Goal: Information Seeking & Learning: Learn about a topic

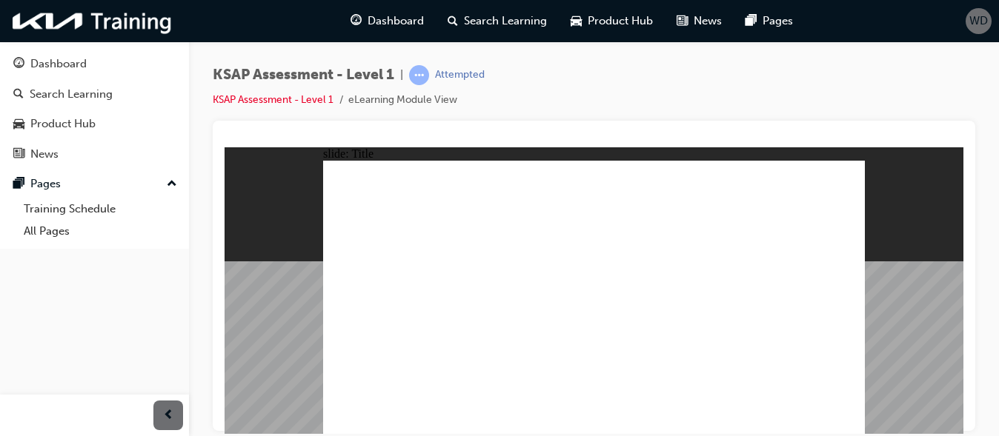
radio input "true"
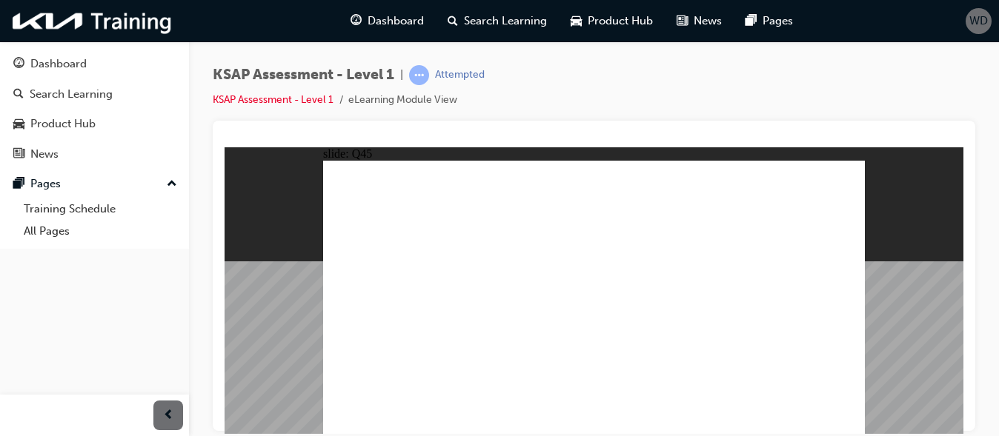
radio input "true"
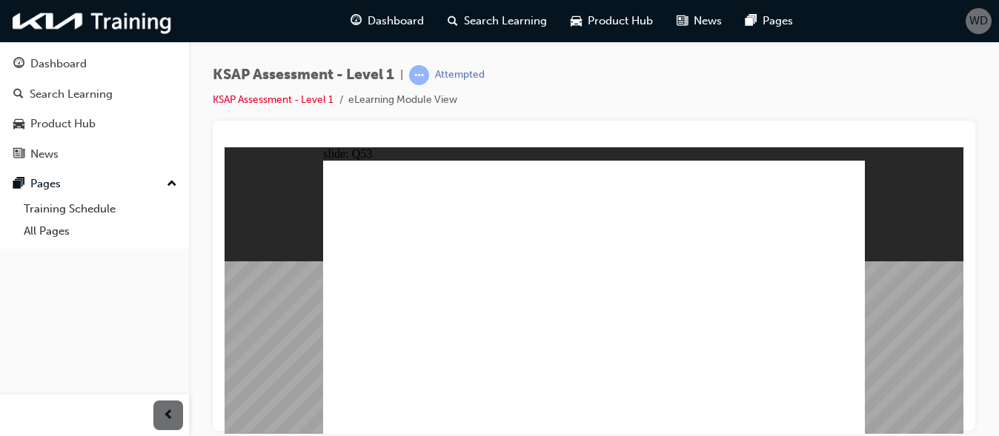
radio input "true"
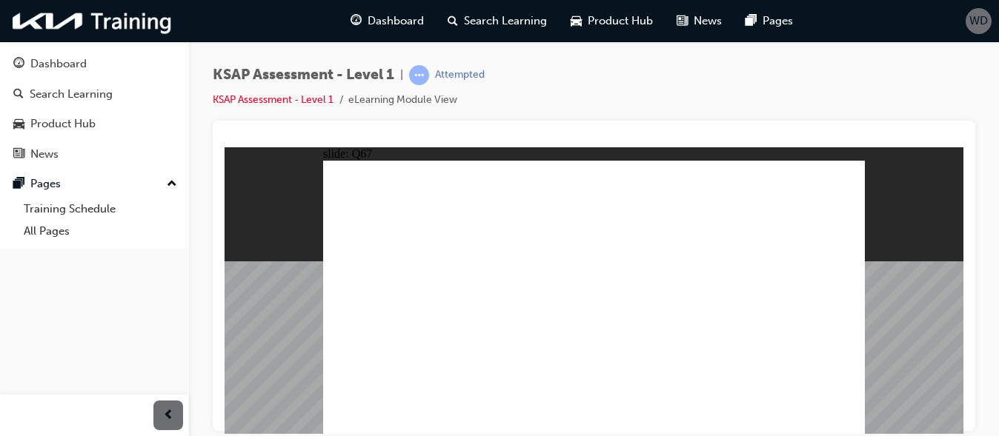
checkbox input "true"
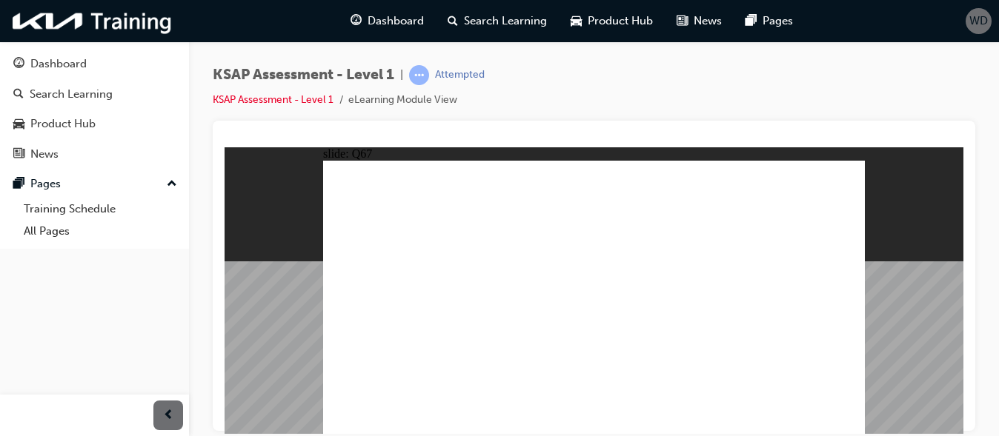
checkbox input "true"
checkbox input "false"
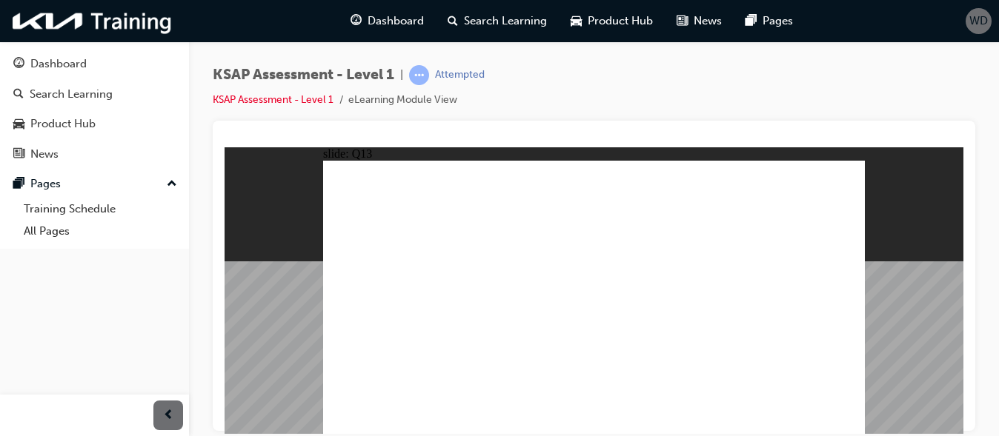
radio input "true"
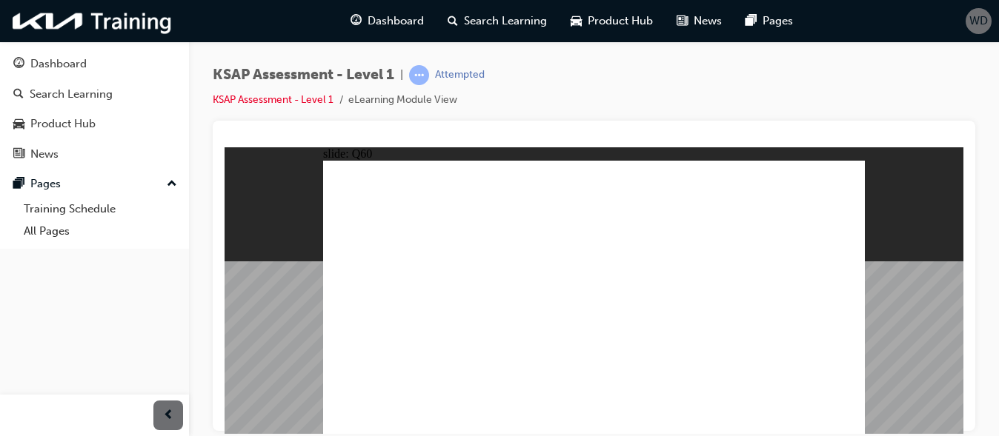
radio input "true"
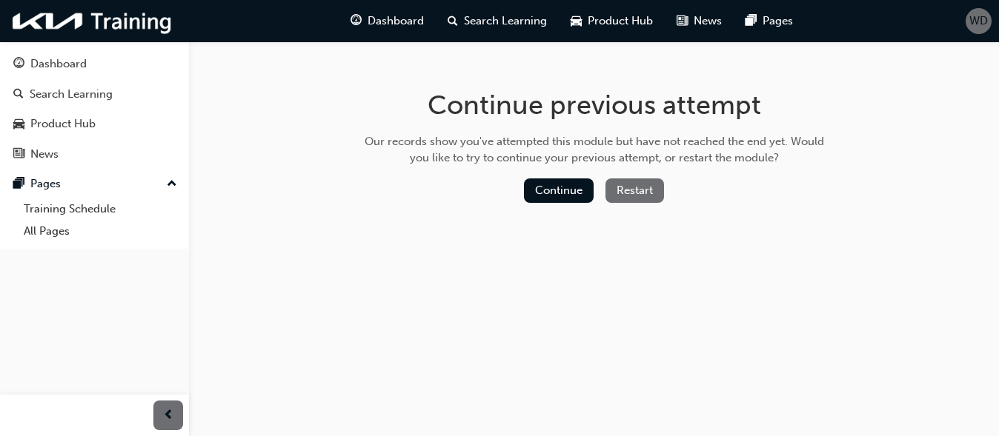
click at [631, 188] on button "Restart" at bounding box center [634, 191] width 59 height 24
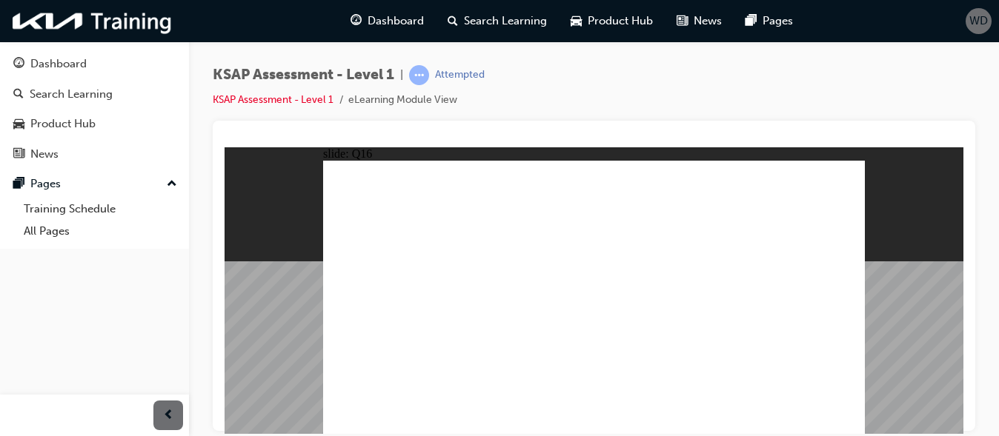
radio input "true"
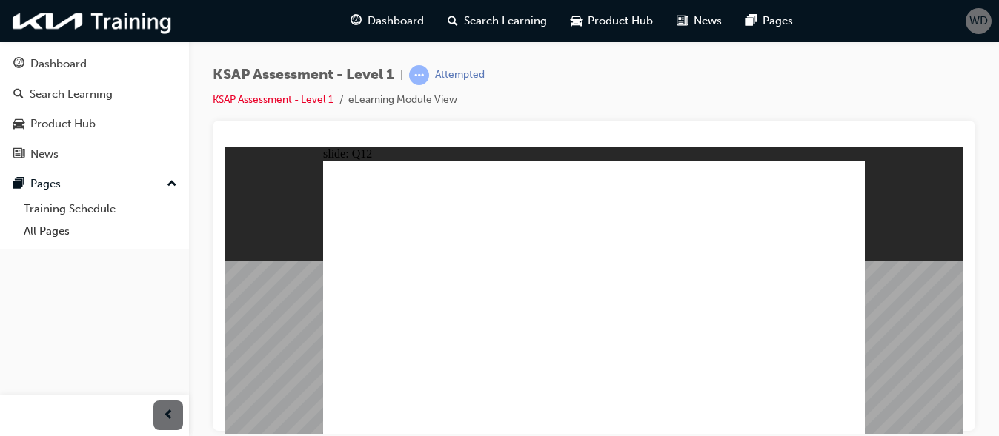
radio input "false"
radio input "true"
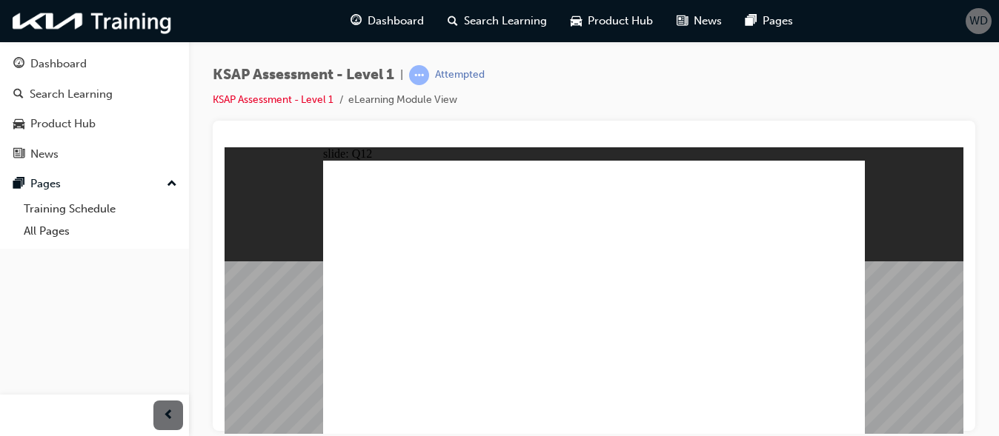
radio input "true"
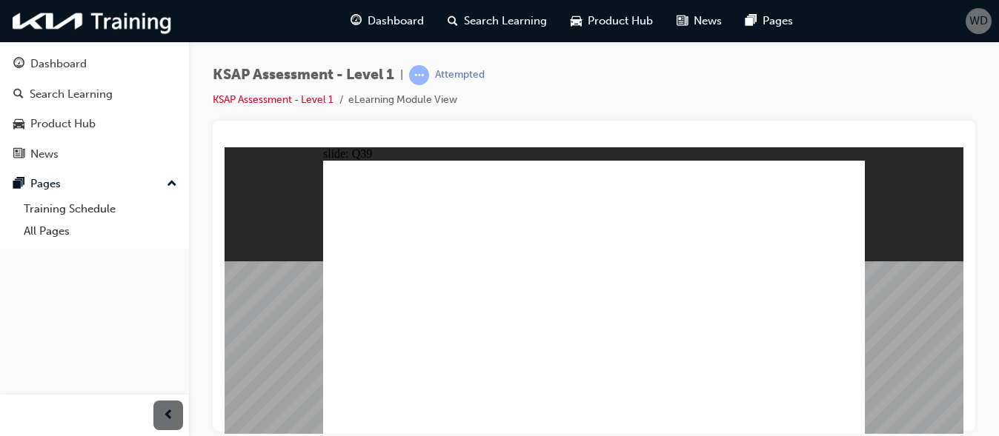
radio input "true"
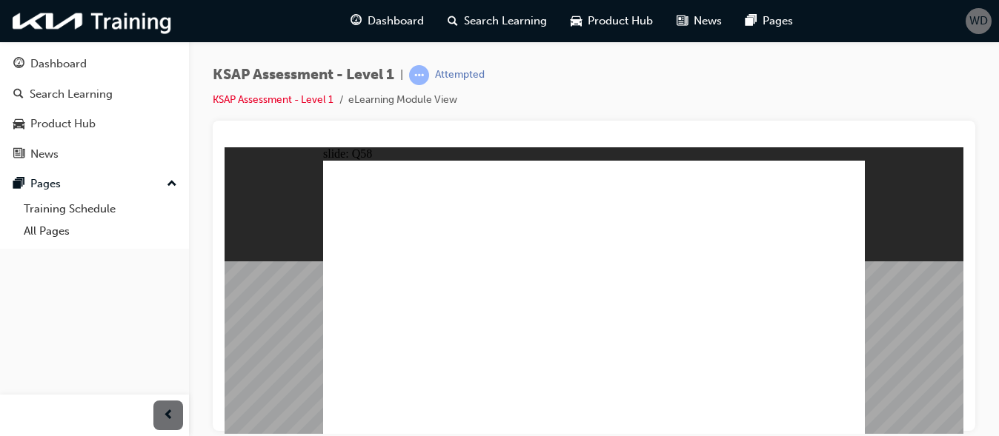
radio input "true"
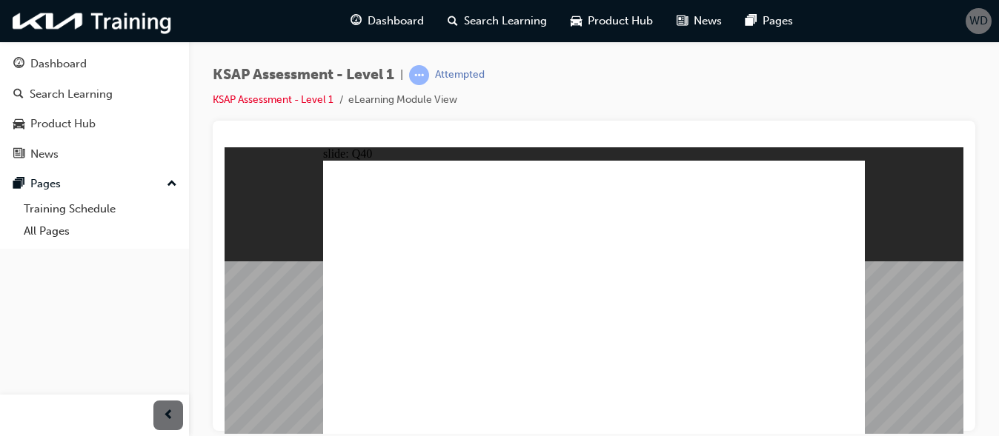
radio input "true"
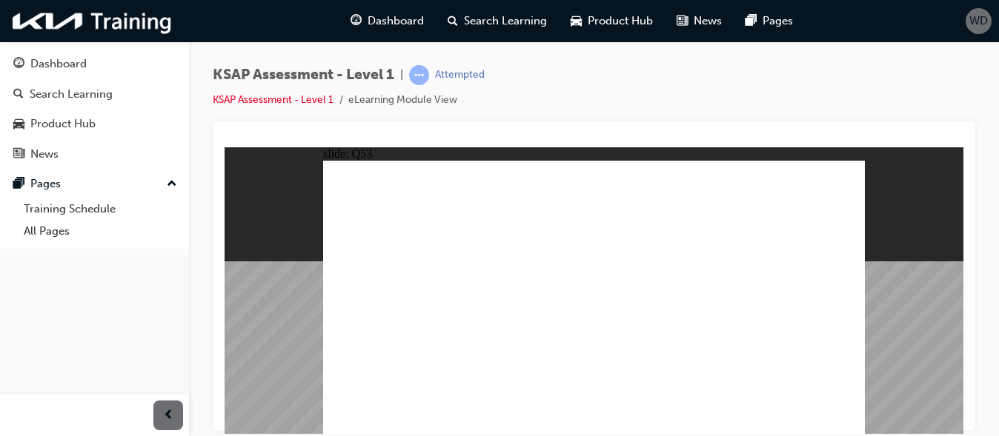
radio input "true"
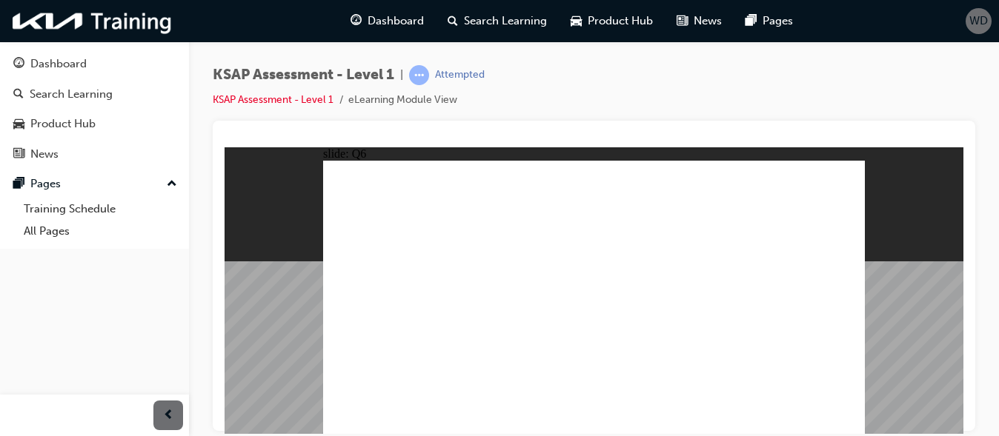
radio input "true"
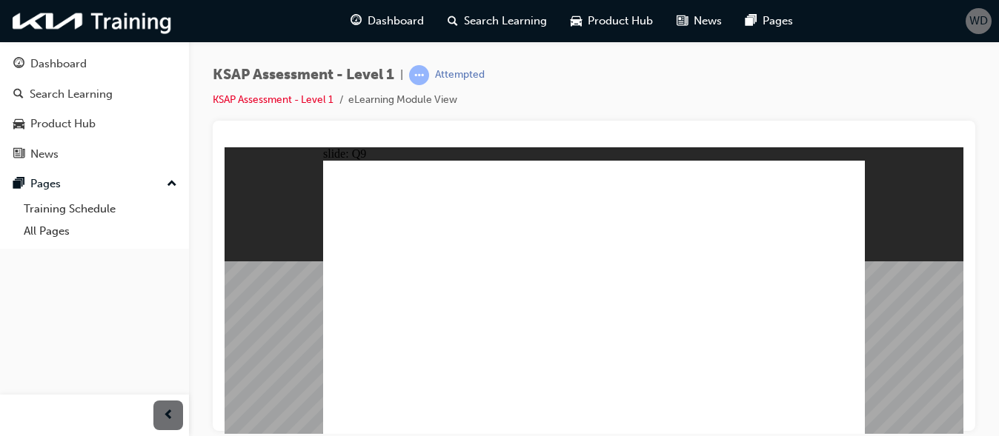
radio input "true"
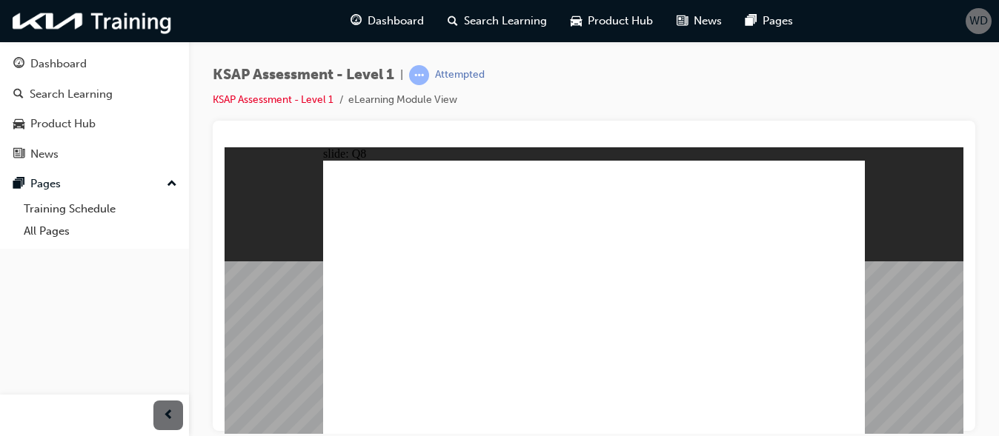
radio input "true"
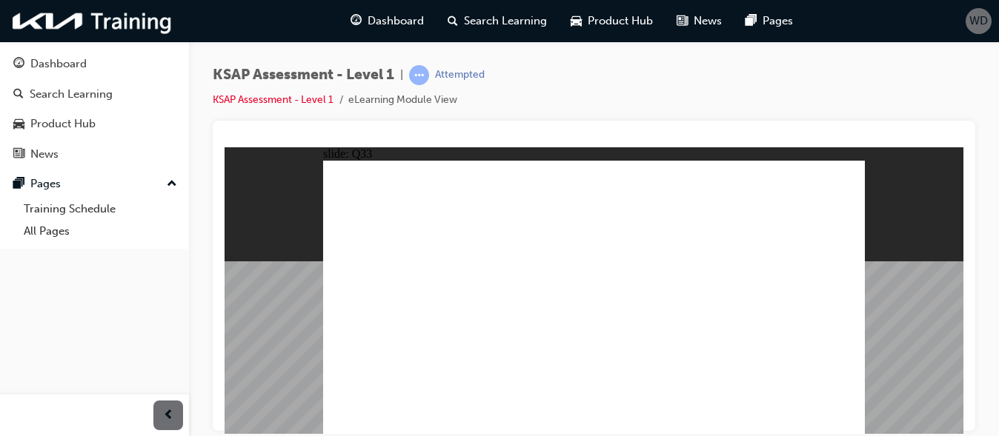
radio input "true"
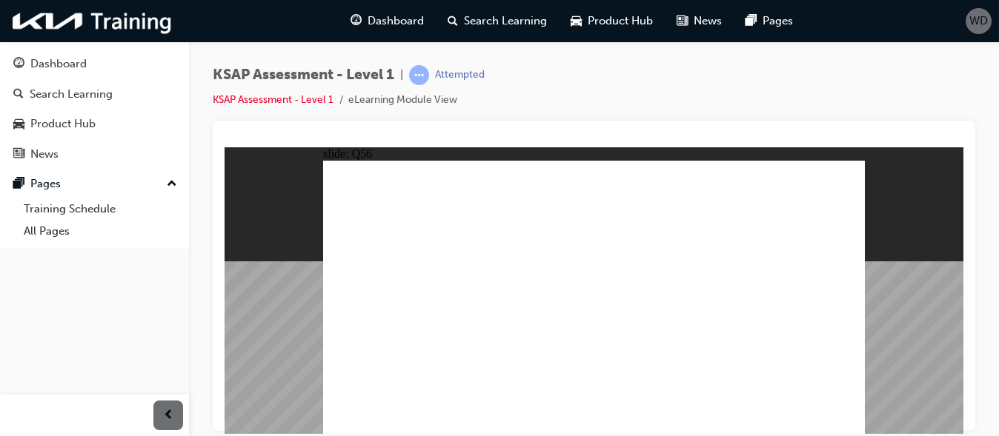
radio input "true"
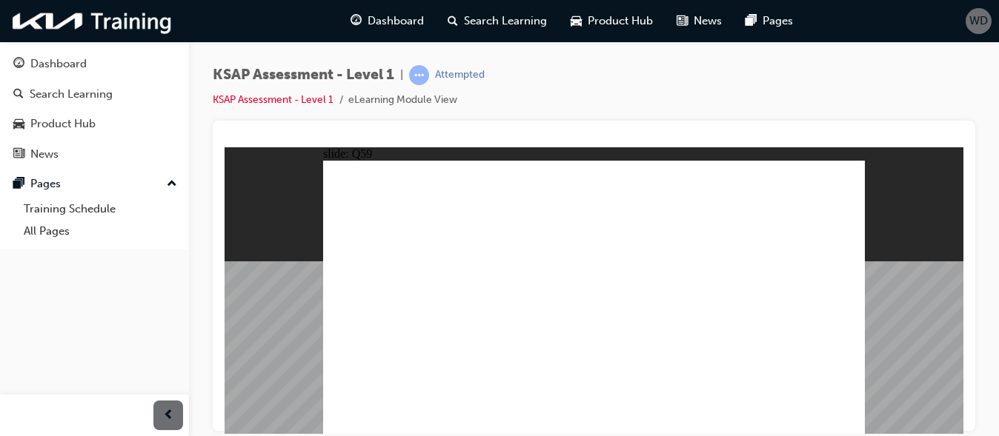
radio input "true"
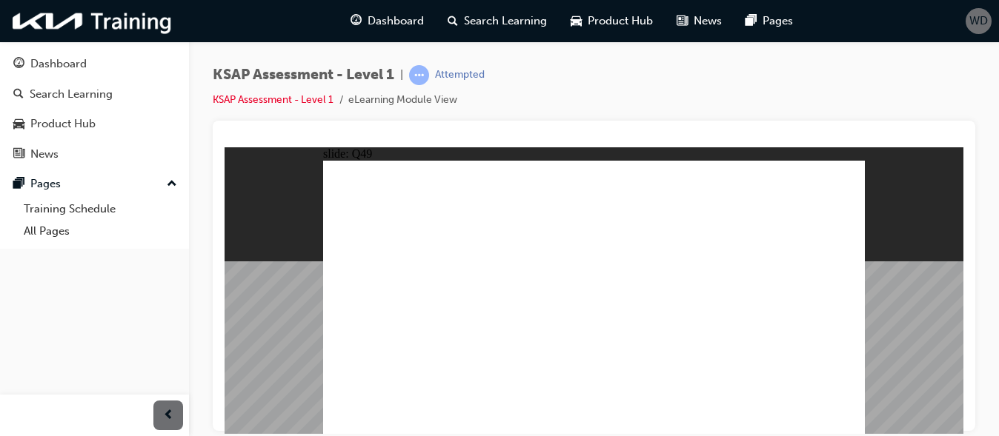
radio input "true"
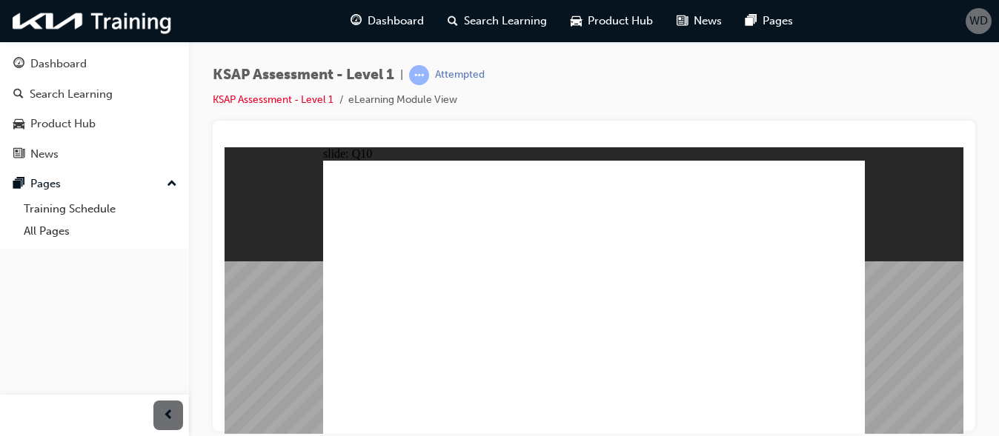
radio input "true"
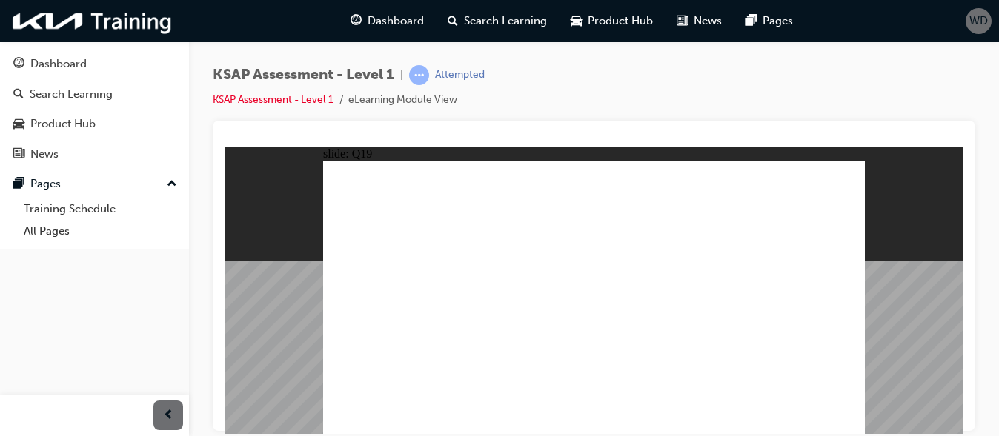
radio input "true"
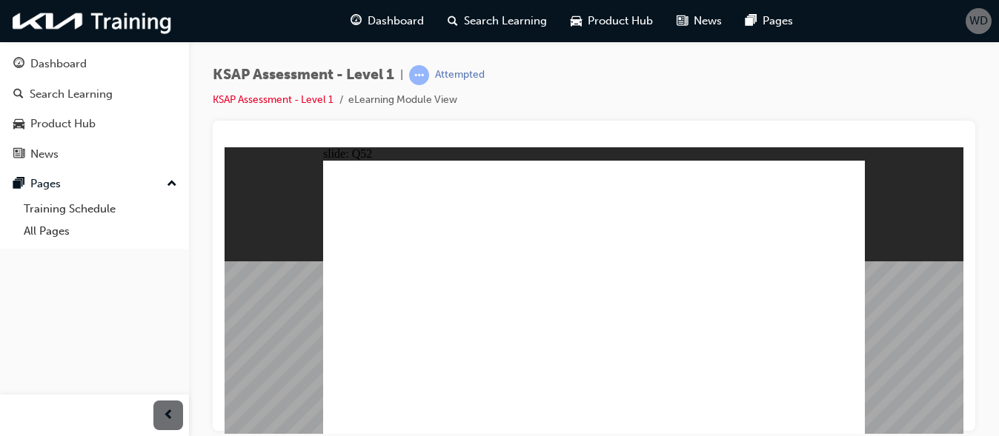
radio input "true"
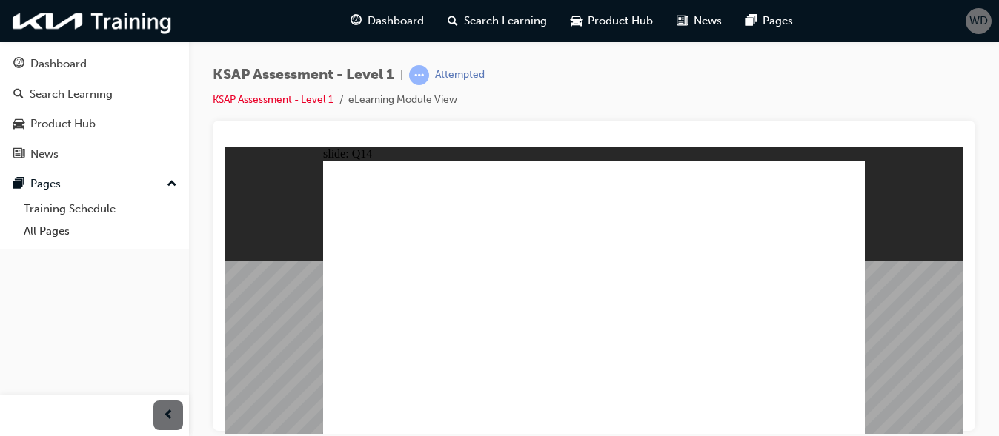
radio input "true"
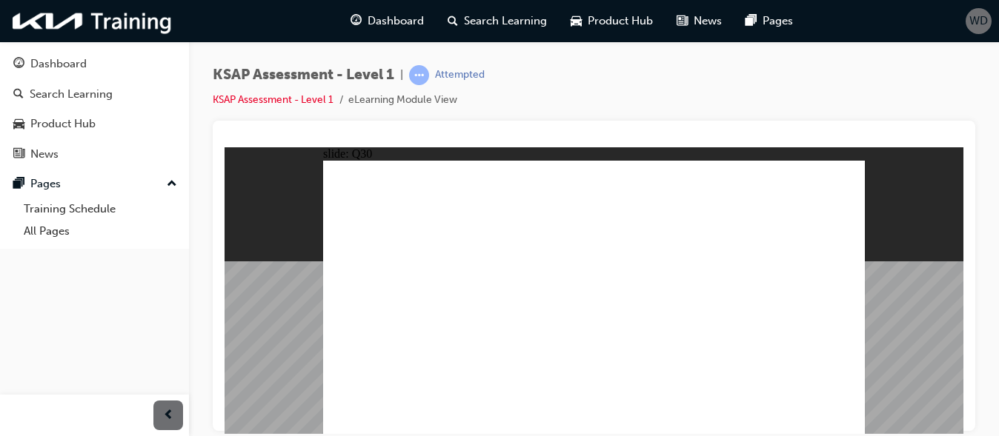
radio input "true"
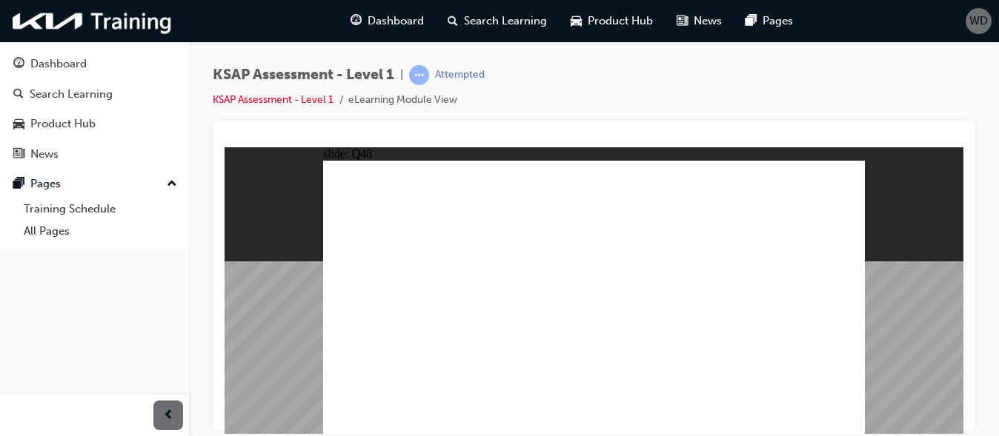
radio input "true"
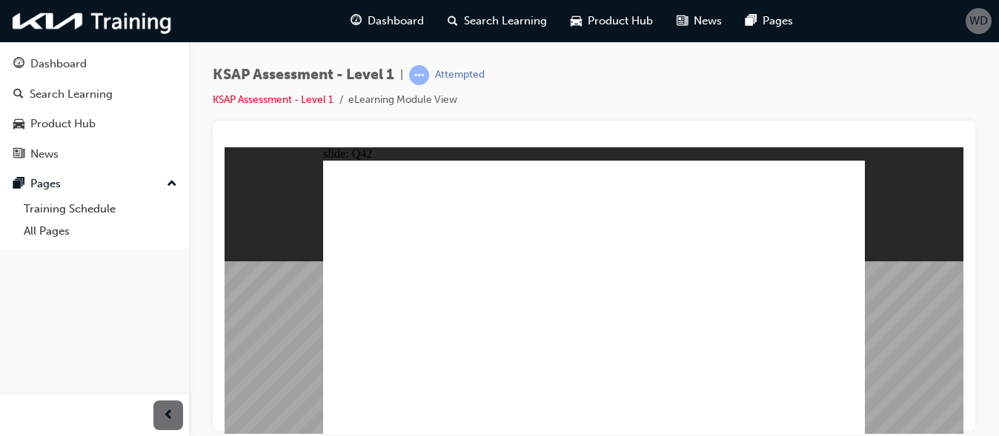
radio input "true"
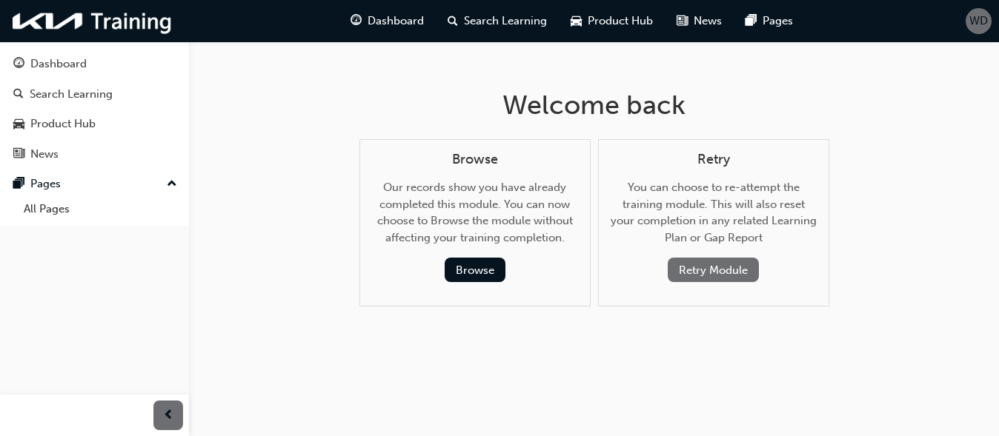
click at [698, 269] on button "Retry Module" at bounding box center [713, 270] width 91 height 24
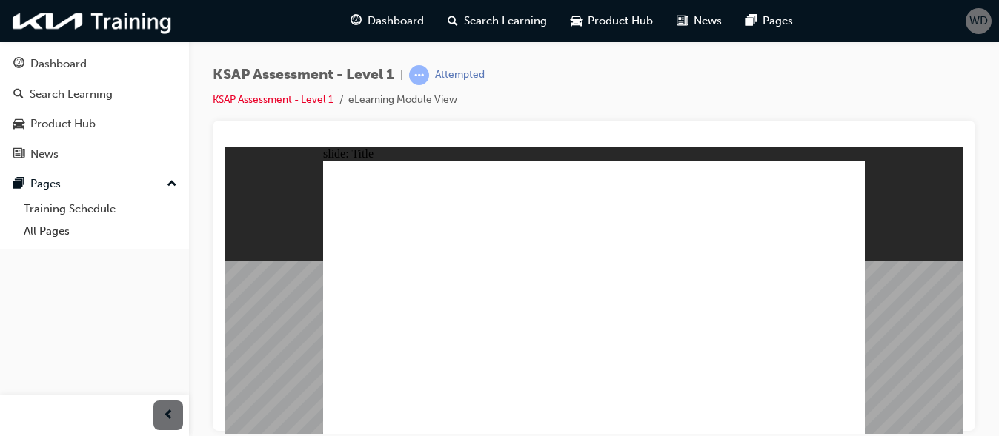
radio input "true"
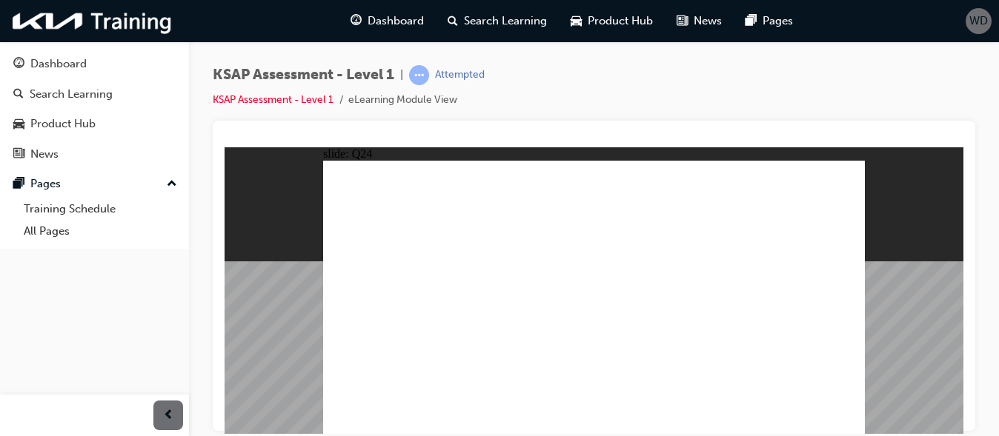
radio input "true"
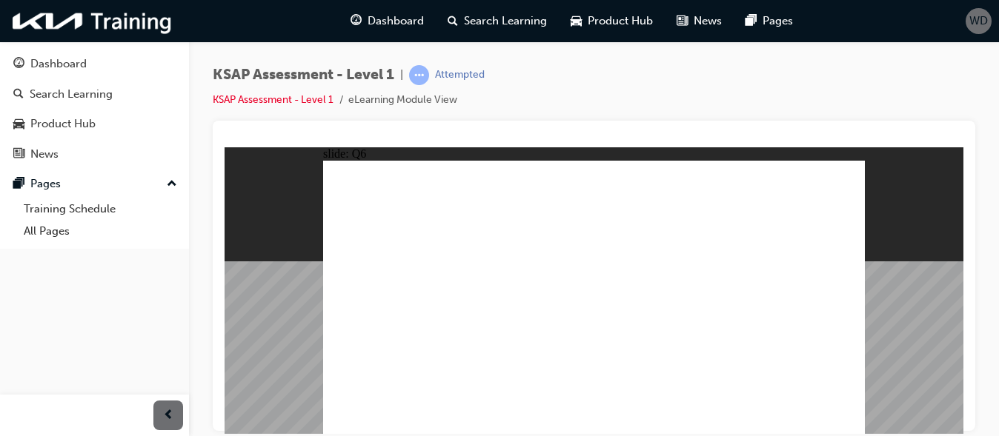
radio input "true"
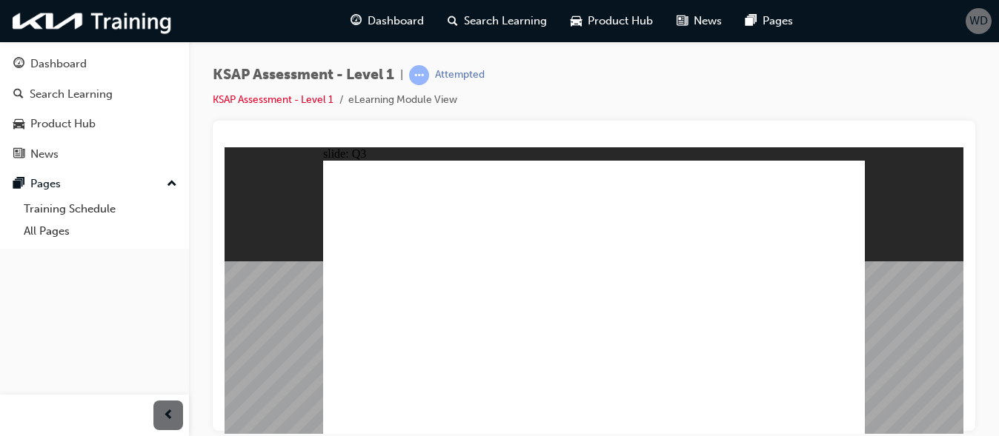
radio input "true"
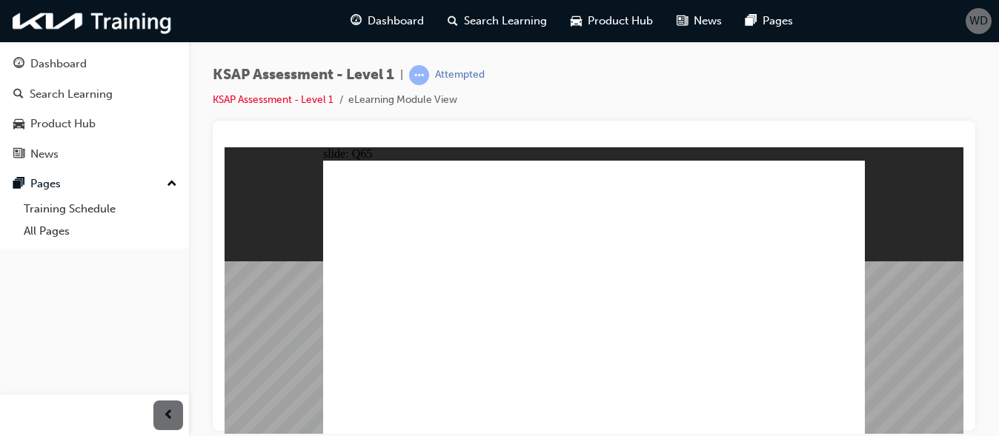
radio input "true"
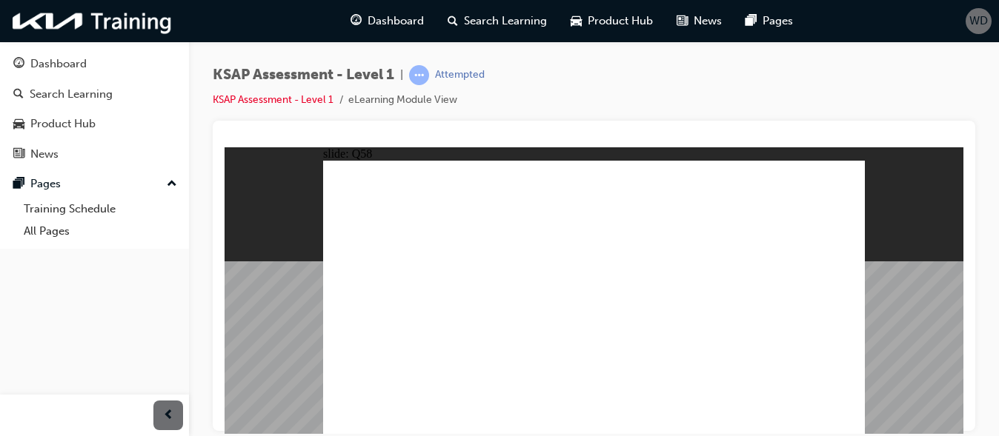
radio input "true"
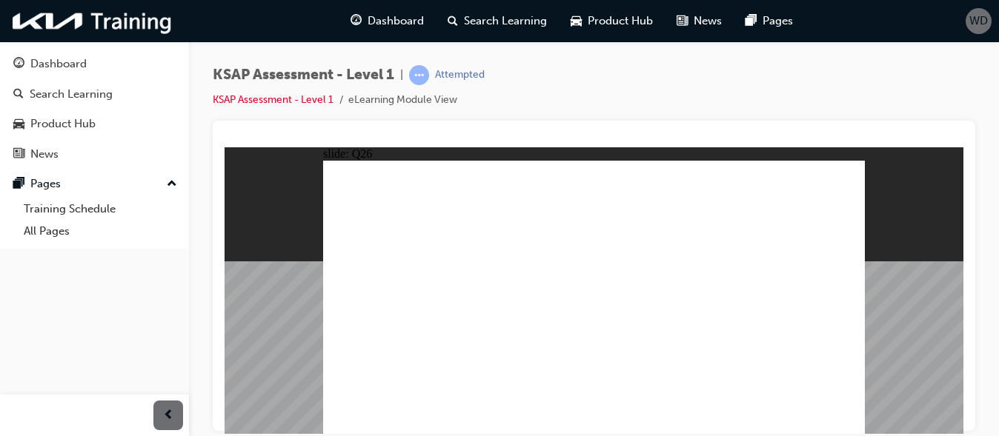
radio input "true"
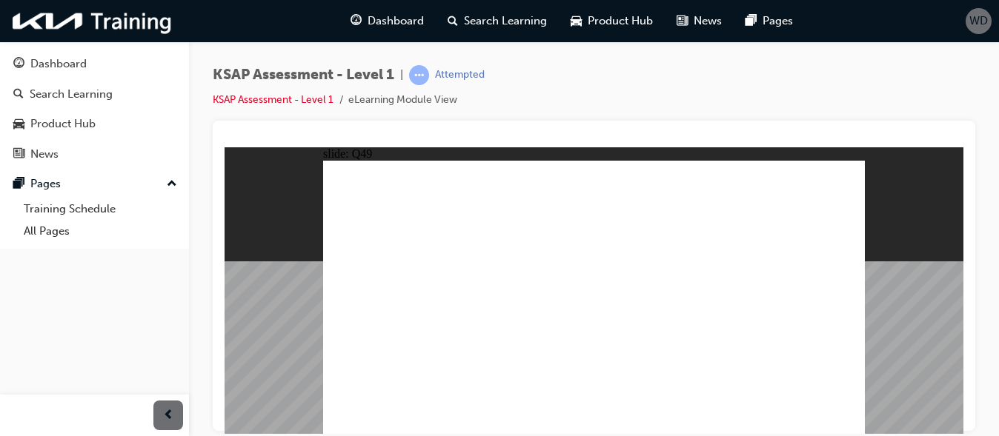
radio input "true"
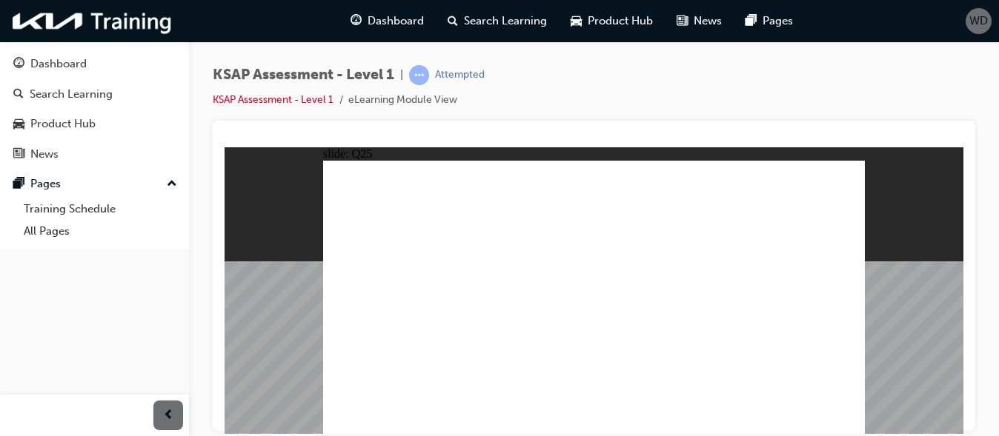
radio input "true"
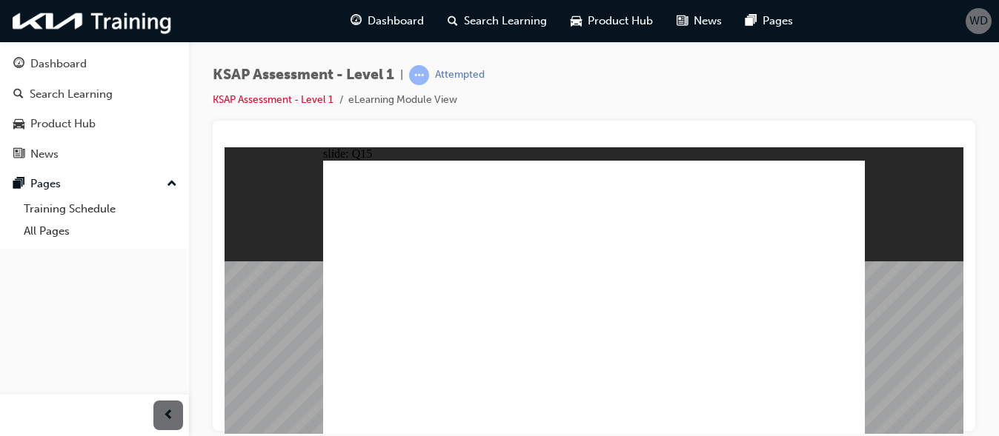
radio input "true"
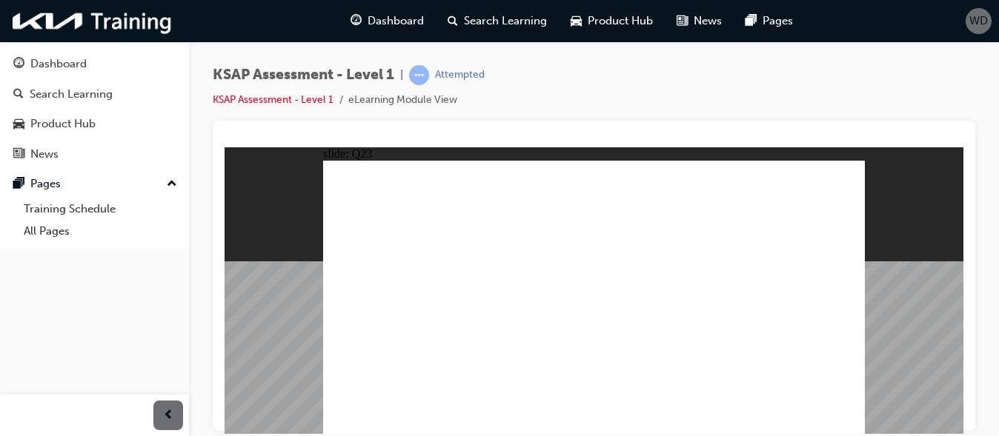
radio input "true"
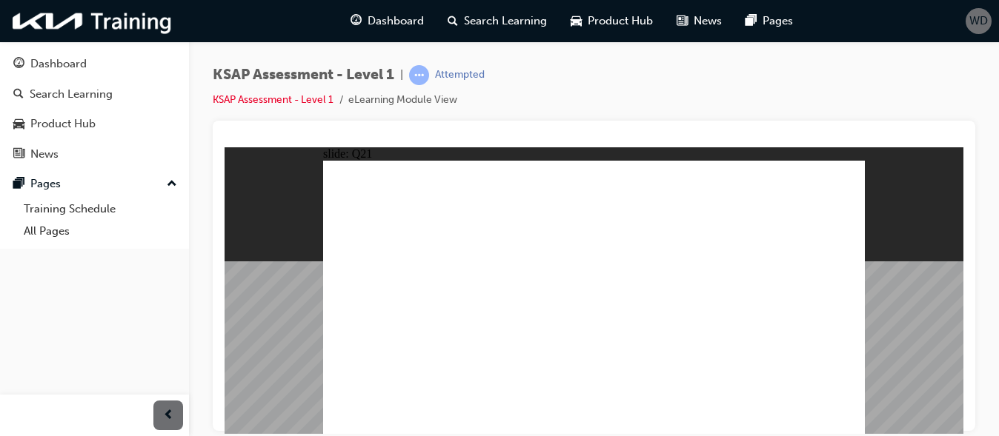
radio input "true"
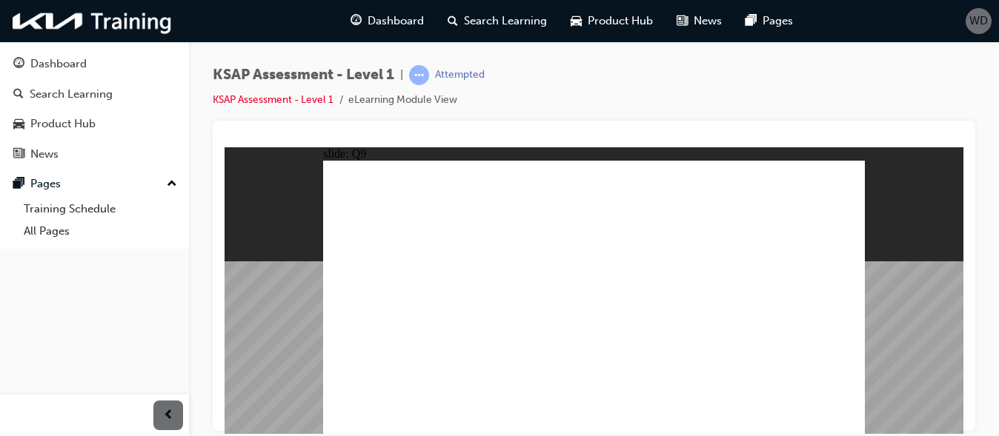
radio input "true"
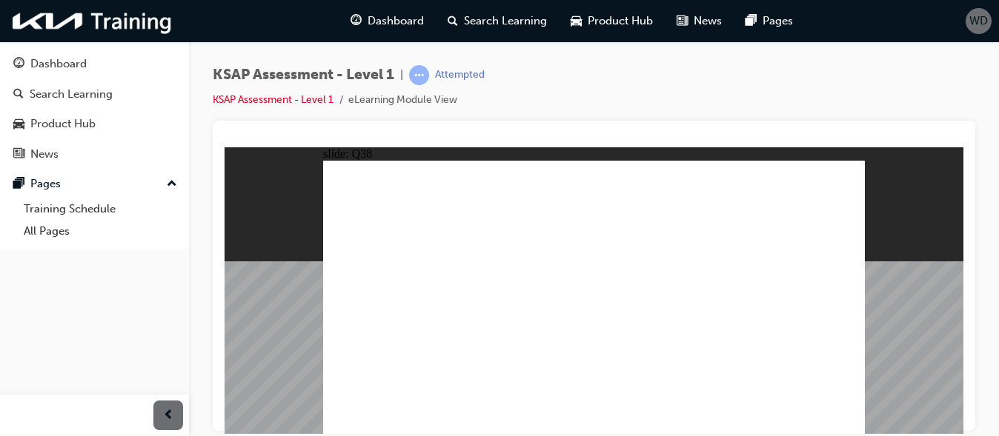
radio input "true"
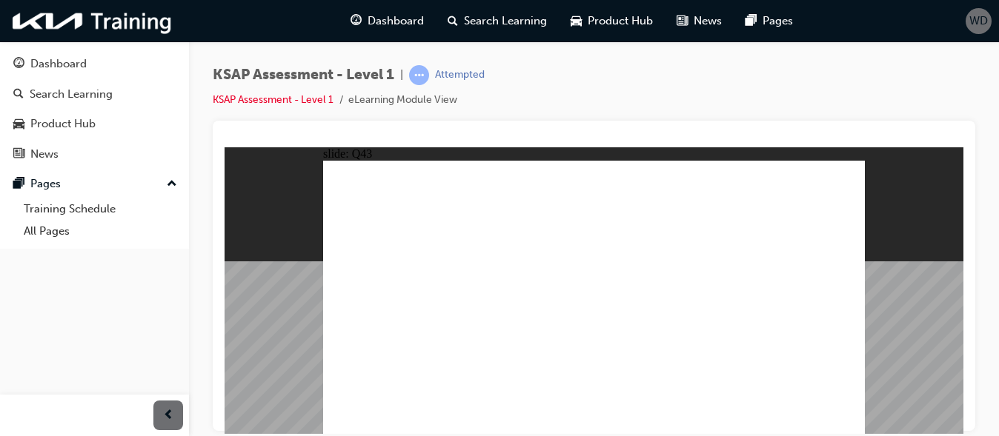
checkbox input "true"
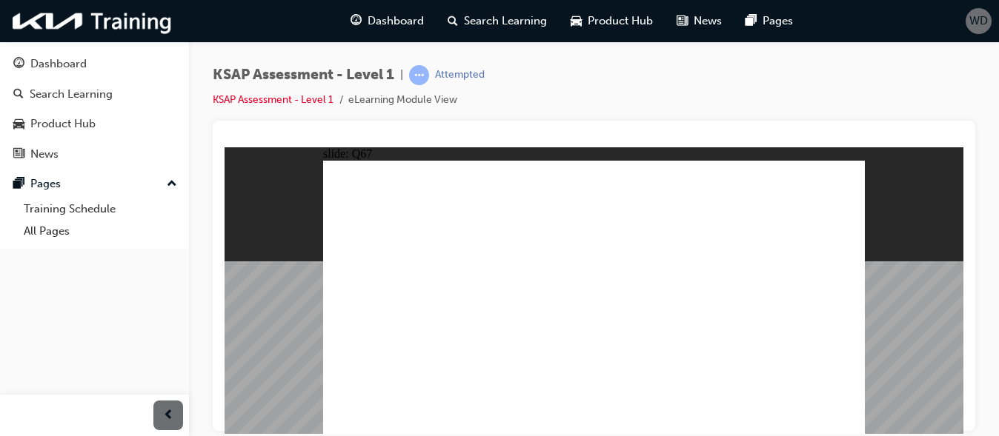
checkbox input "false"
checkbox input "true"
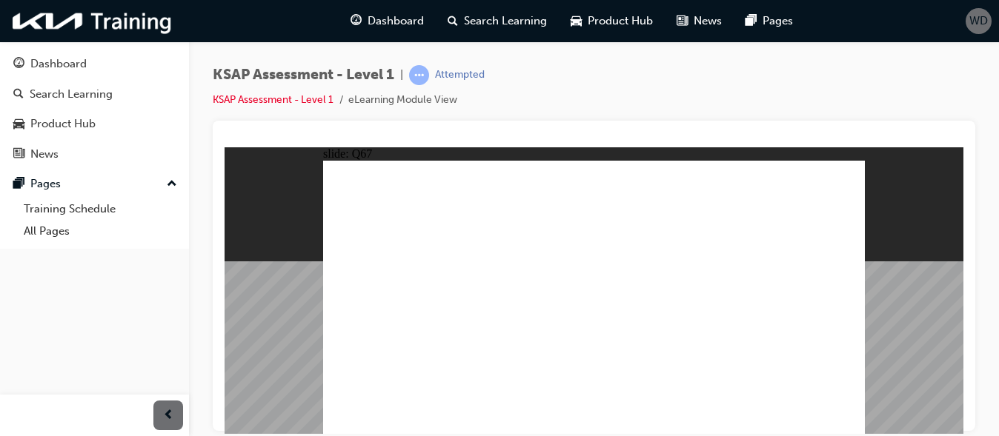
radio input "true"
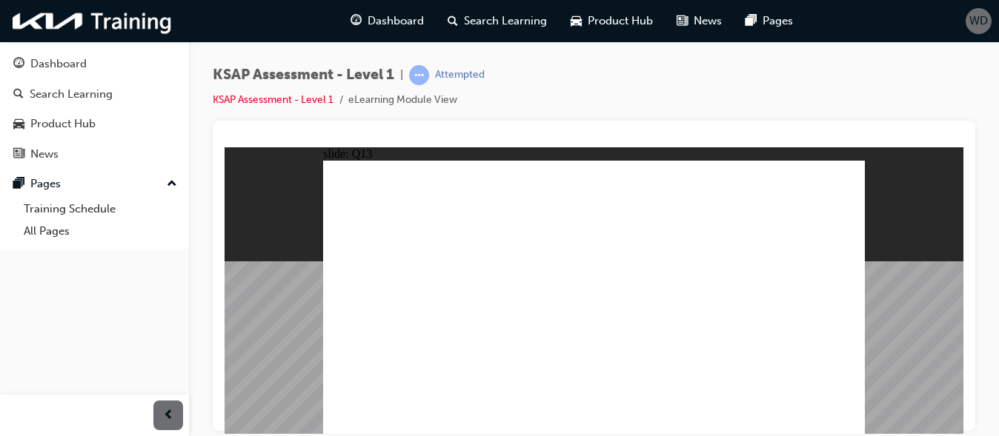
radio input "true"
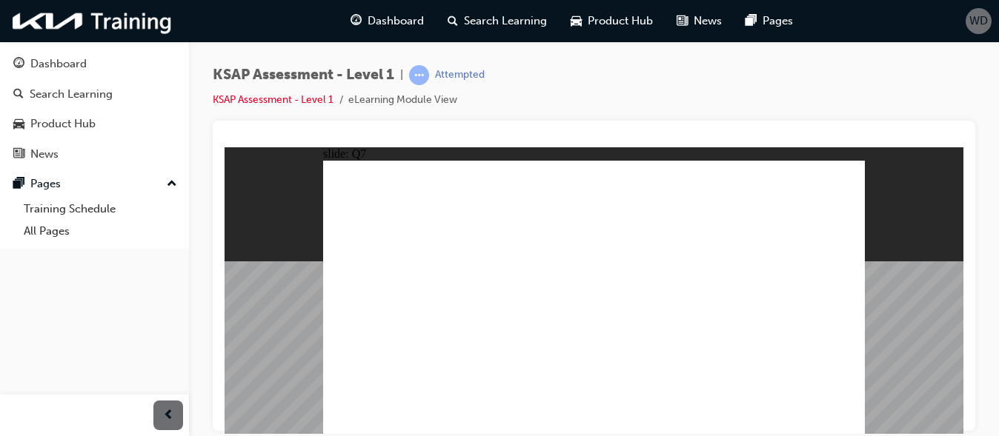
radio input "true"
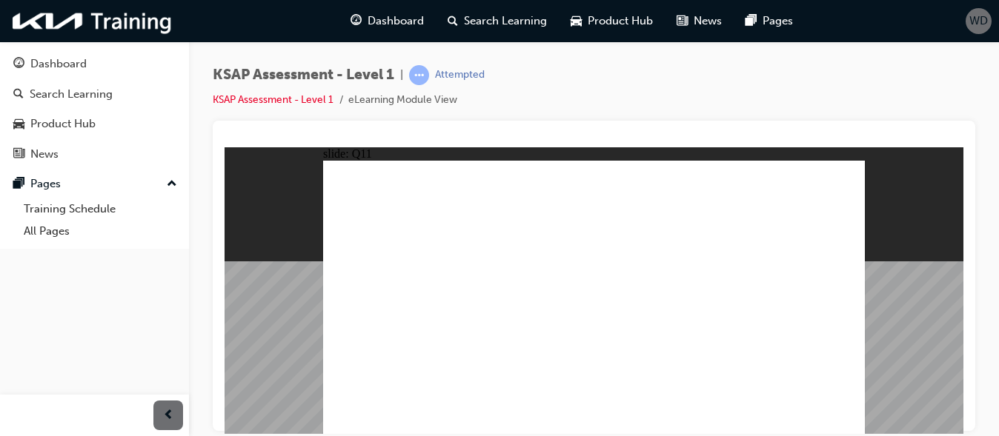
radio input "true"
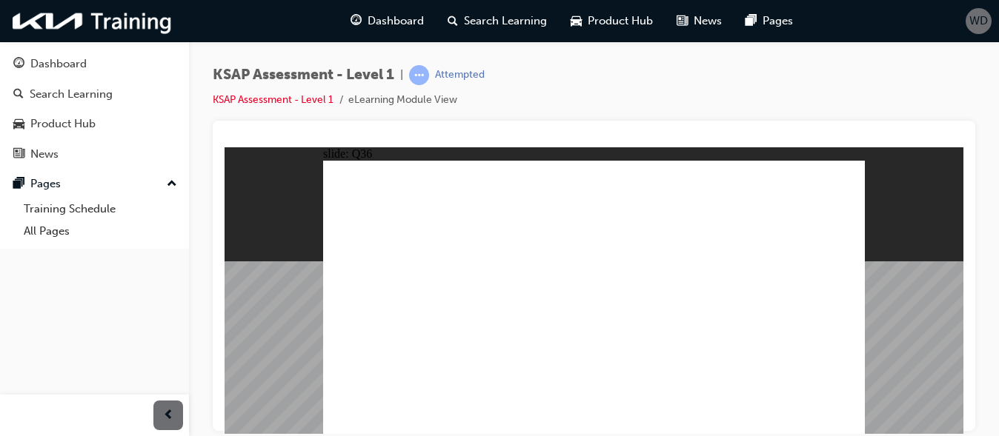
radio input "true"
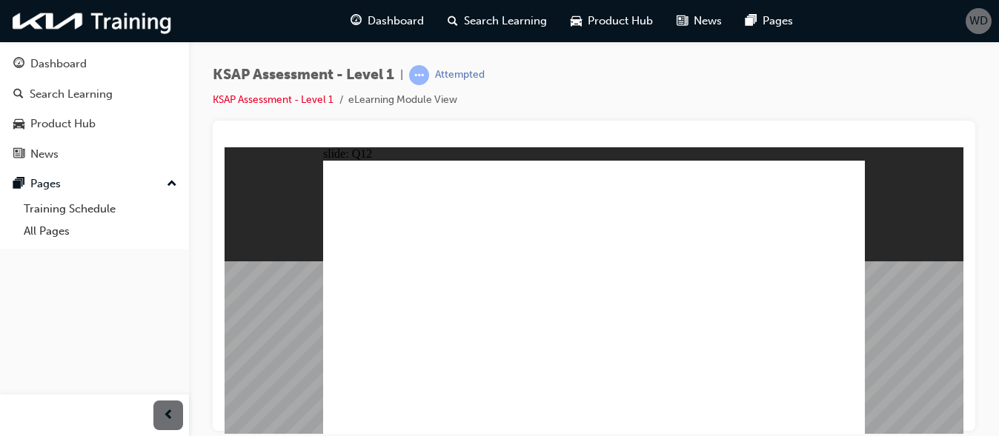
radio input "true"
radio input "false"
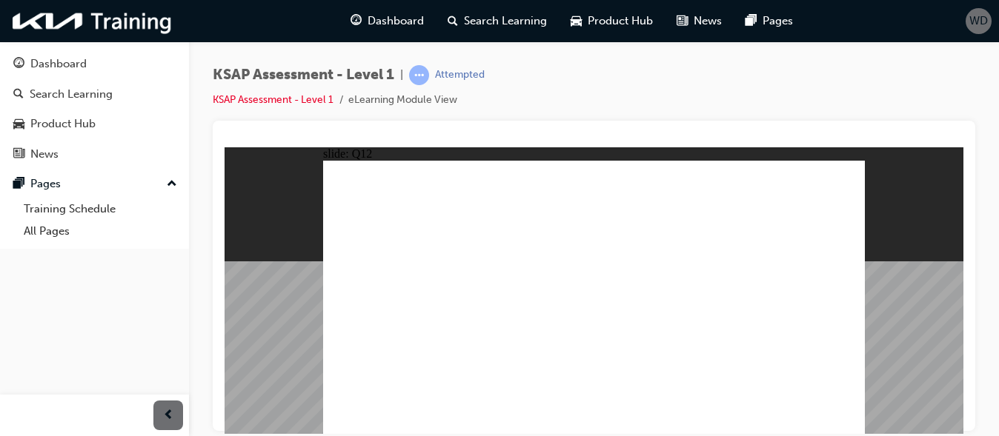
radio input "true"
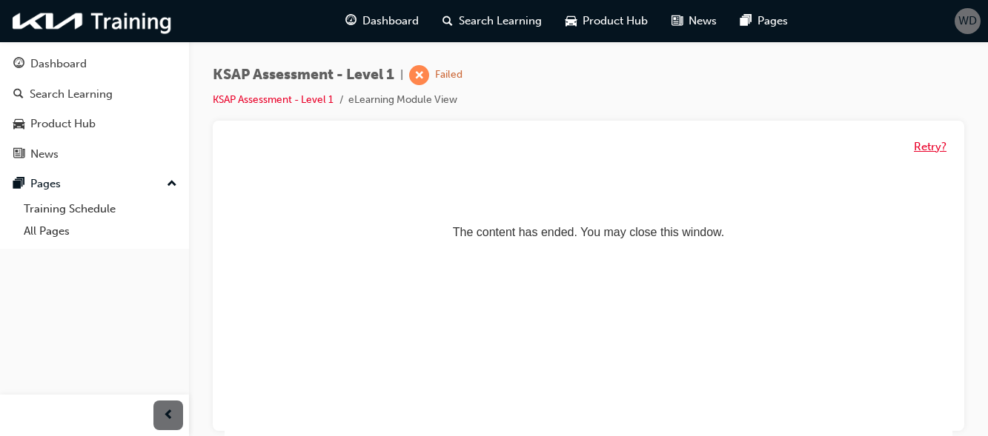
click at [933, 146] on button "Retry?" at bounding box center [930, 147] width 33 height 17
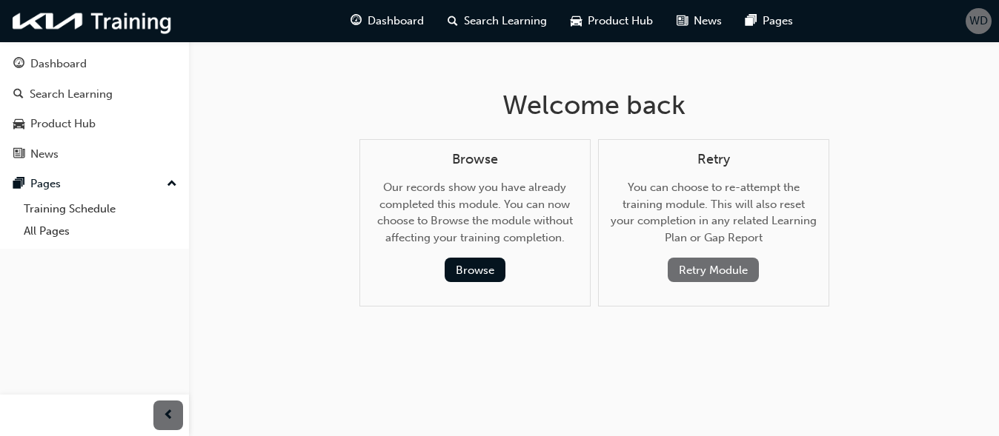
click at [727, 261] on button "Retry Module" at bounding box center [713, 270] width 91 height 24
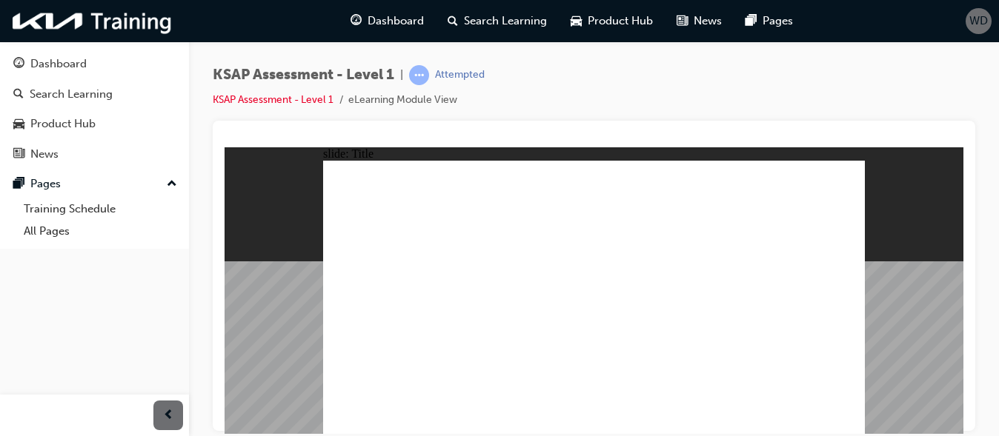
radio input "true"
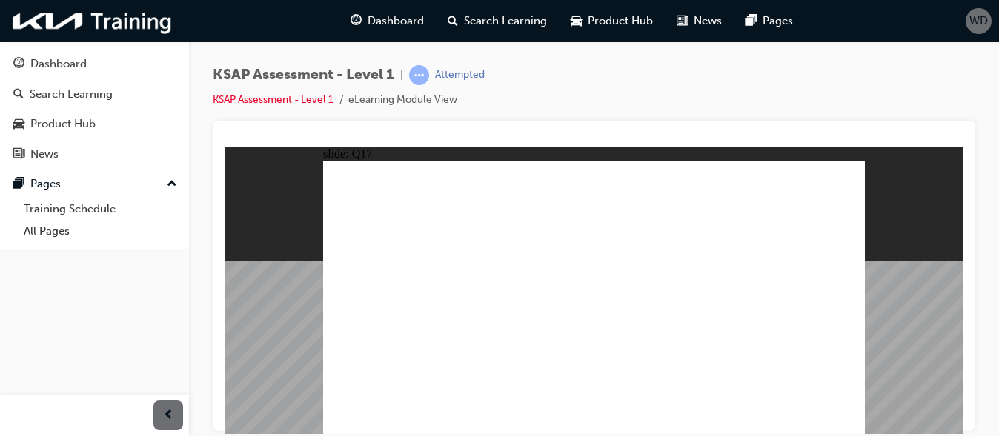
radio input "true"
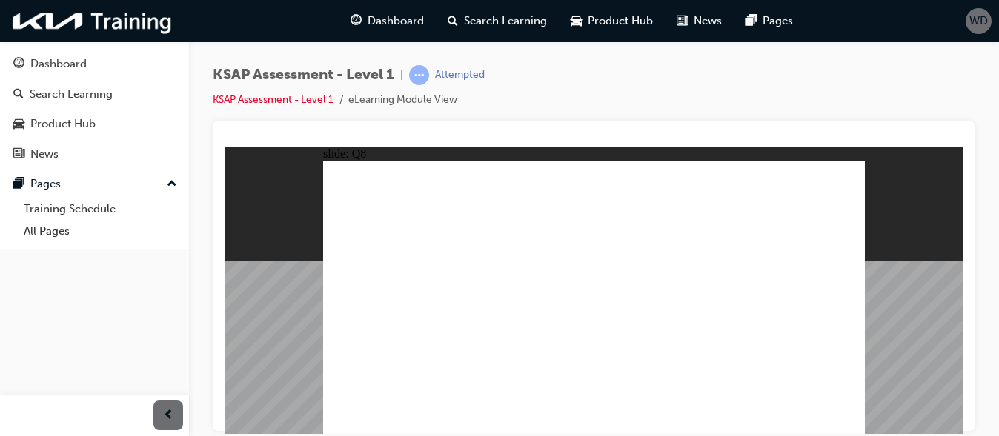
radio input "true"
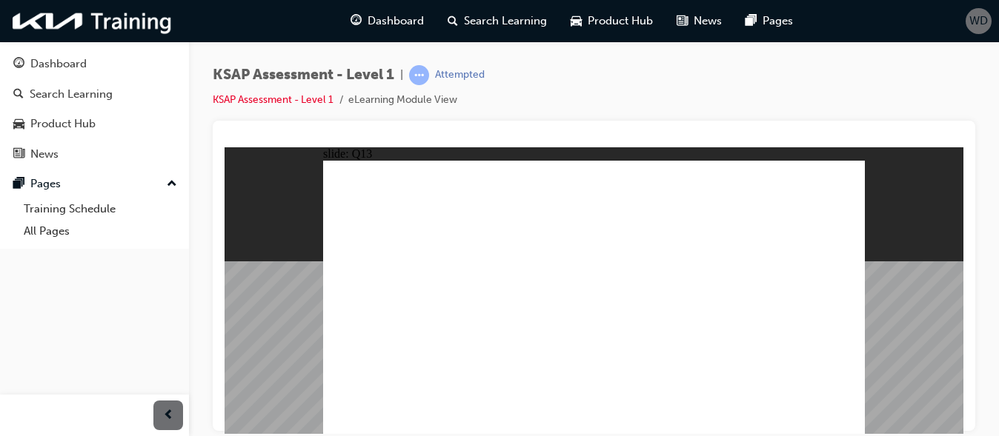
radio input "true"
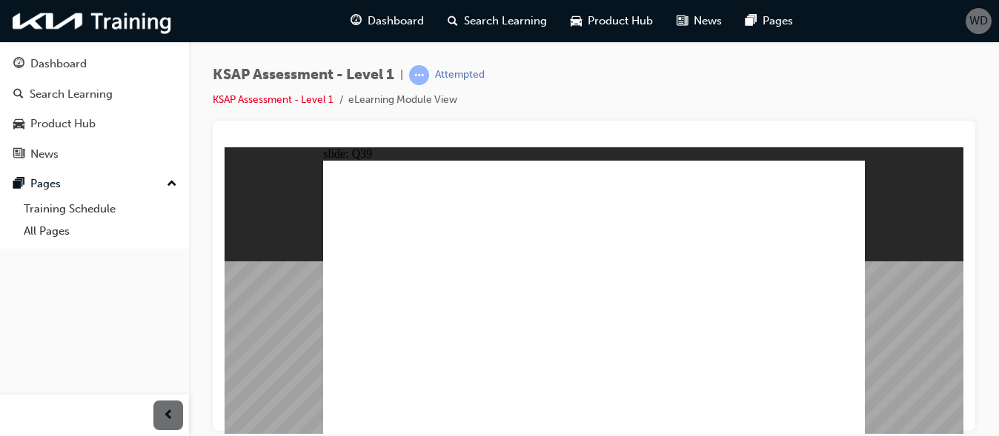
radio input "true"
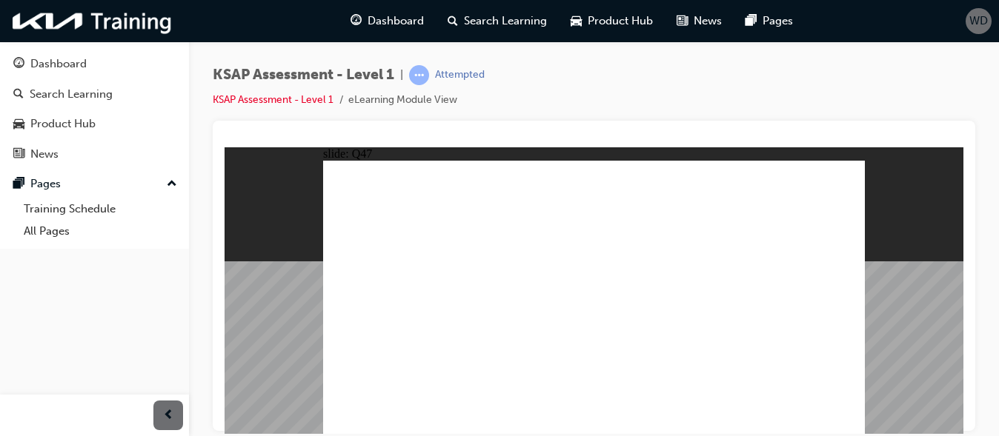
radio input "true"
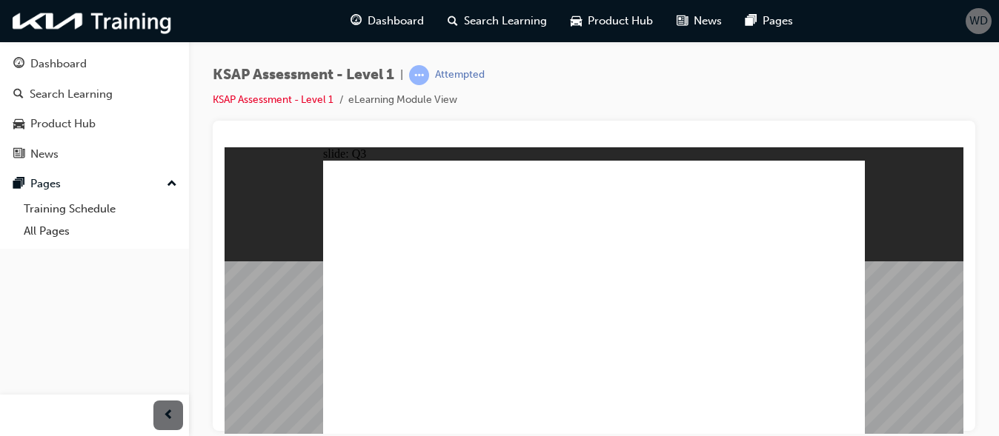
radio input "true"
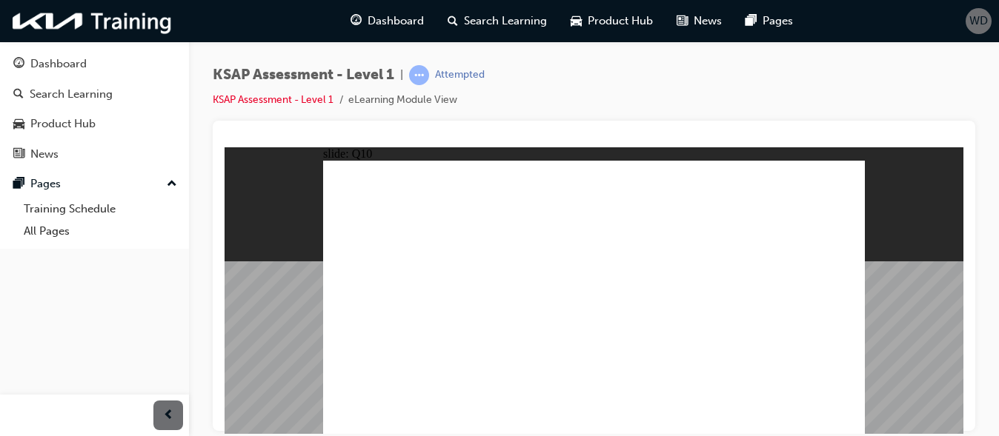
radio input "true"
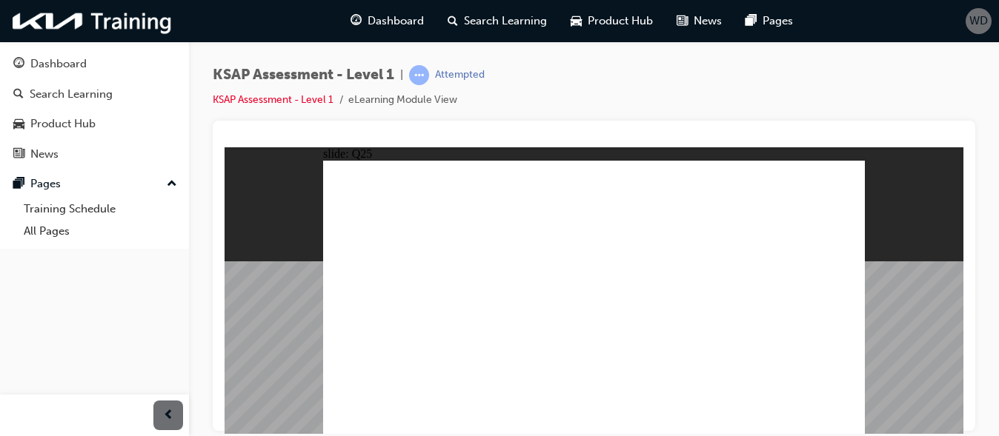
radio input "true"
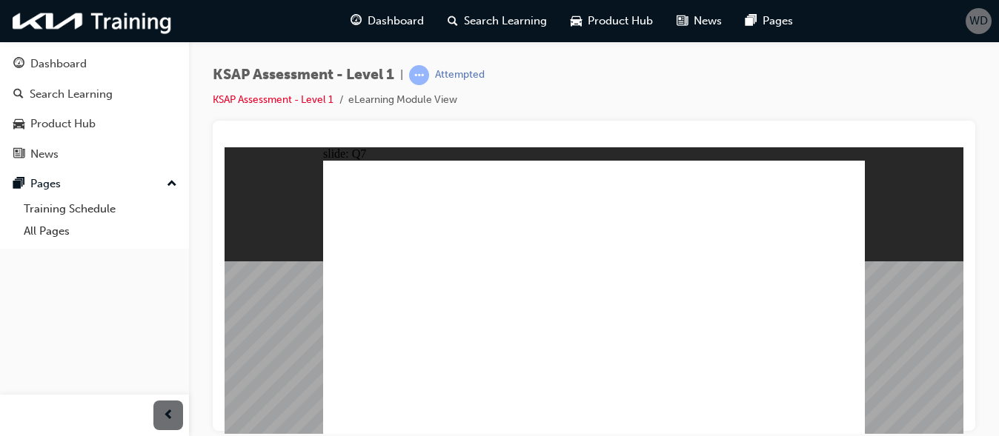
radio input "true"
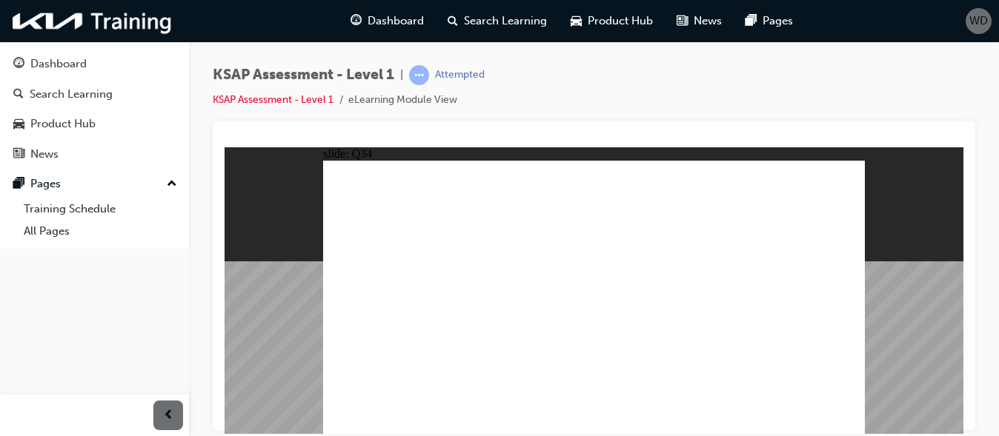
radio input "true"
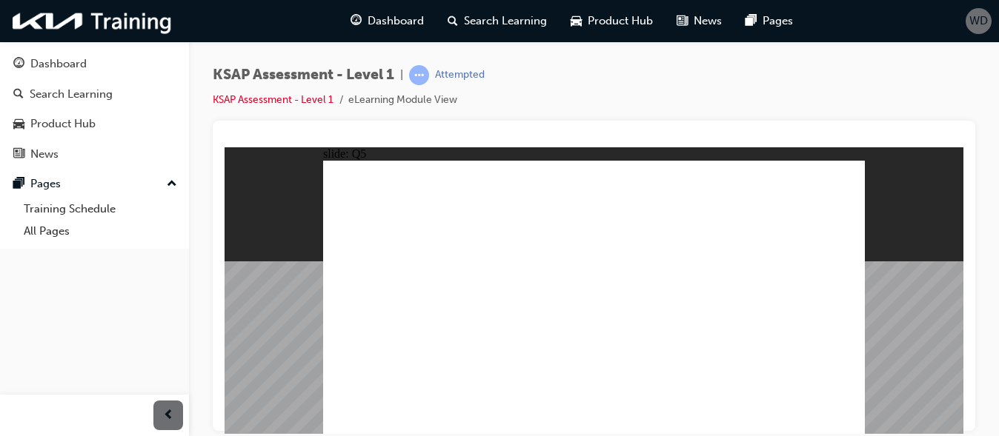
radio input "true"
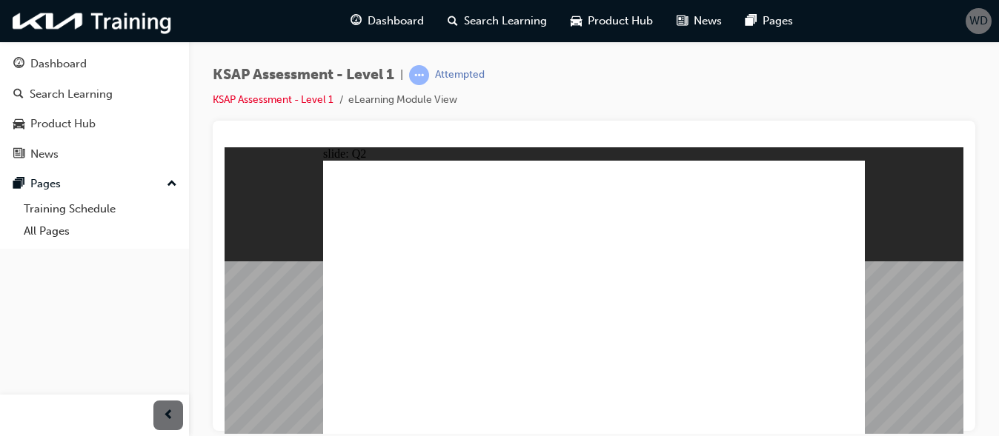
radio input "true"
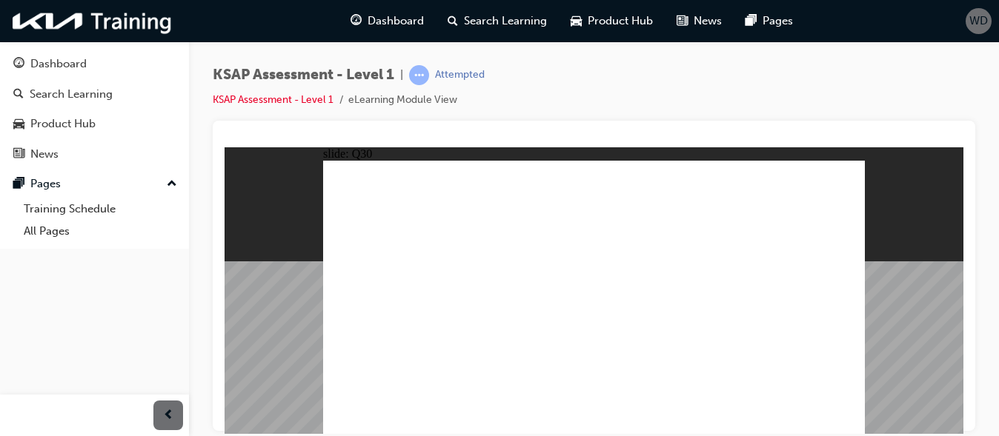
radio input "true"
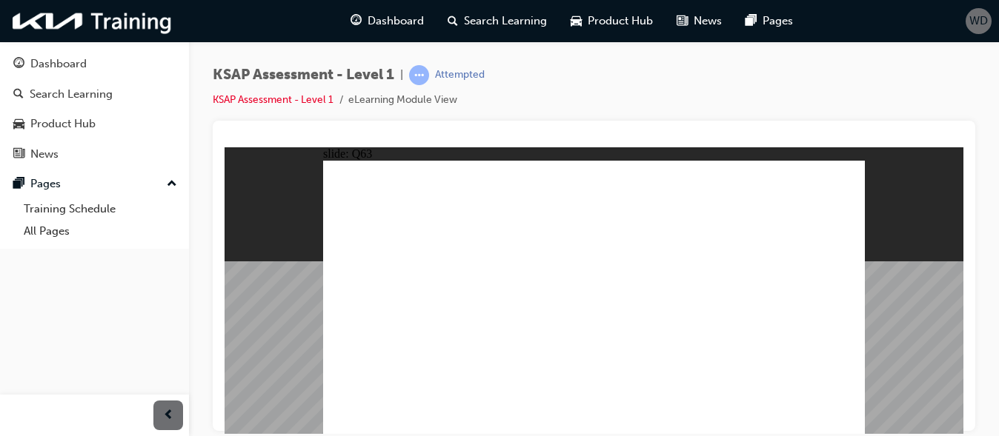
radio input "true"
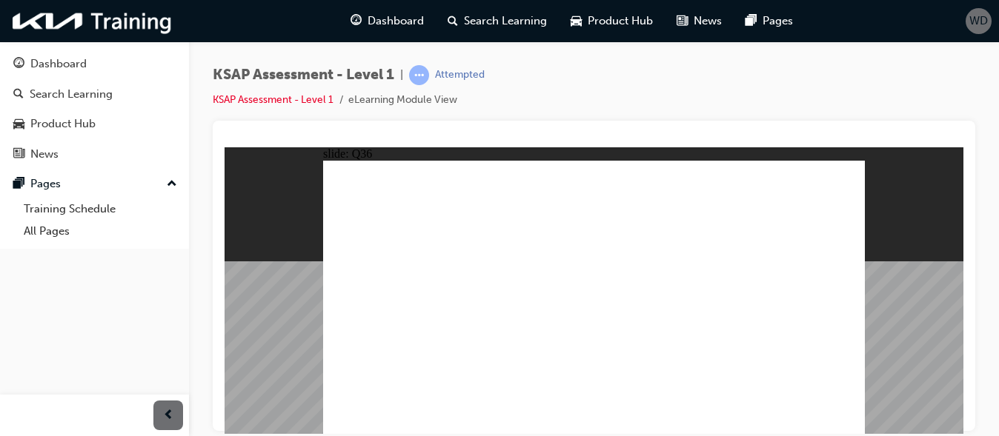
radio input "true"
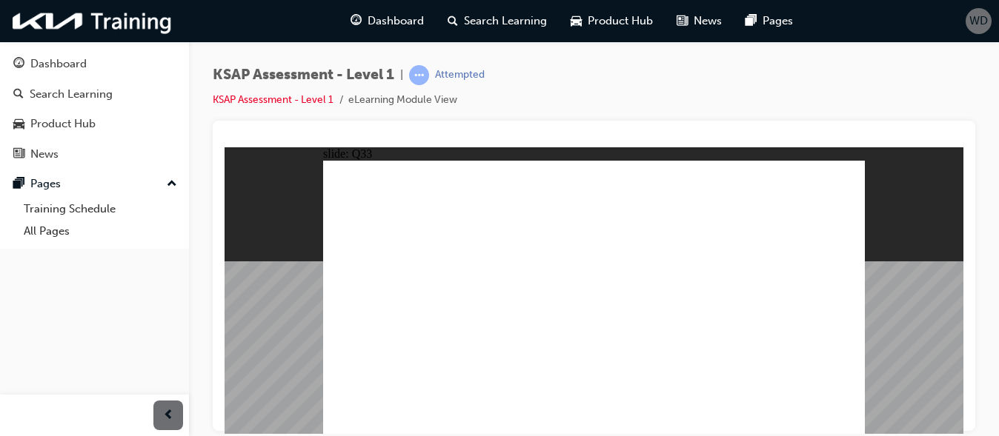
radio input "true"
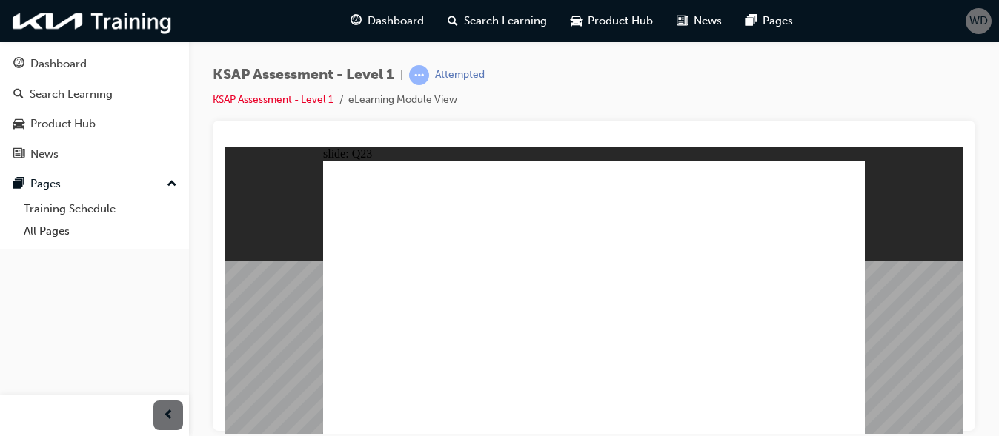
radio input "true"
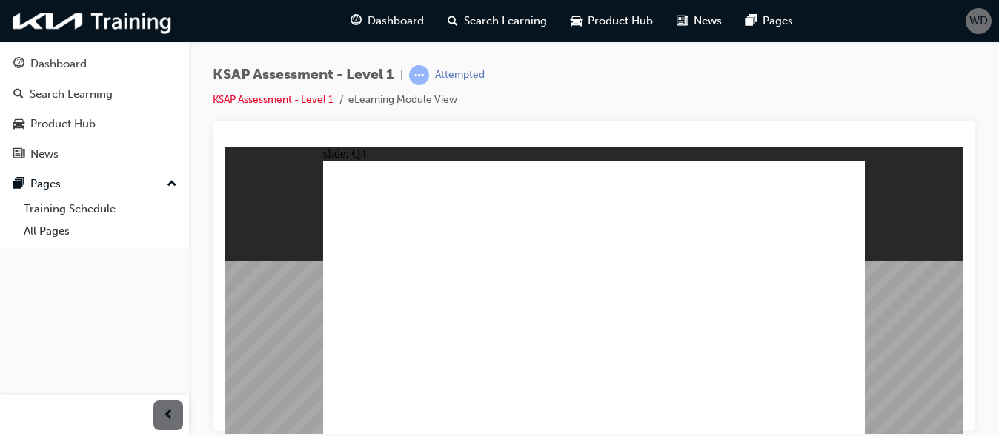
radio input "true"
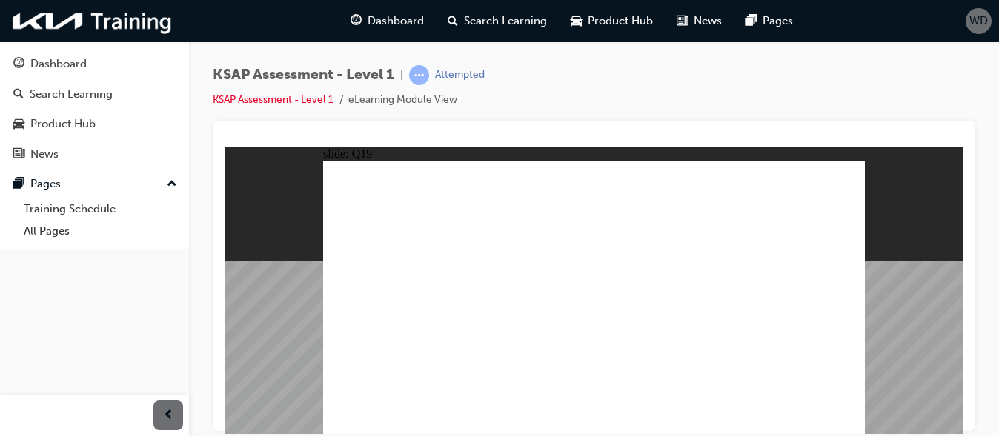
radio input "true"
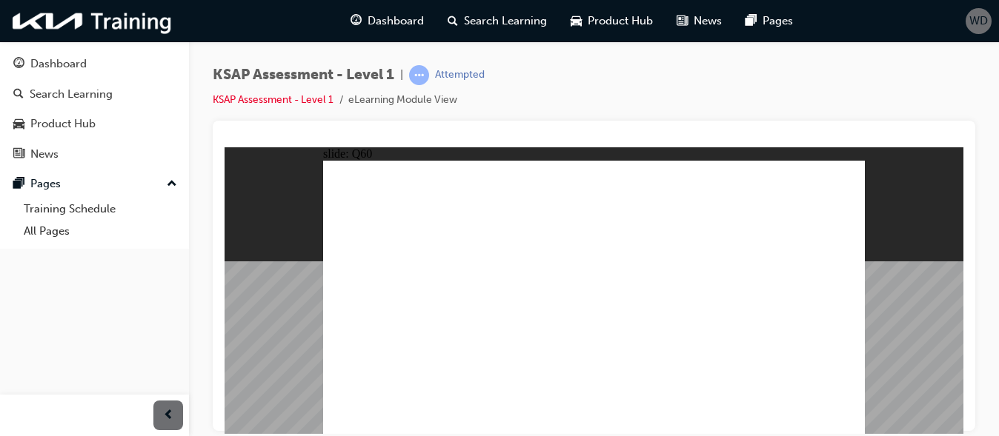
radio input "true"
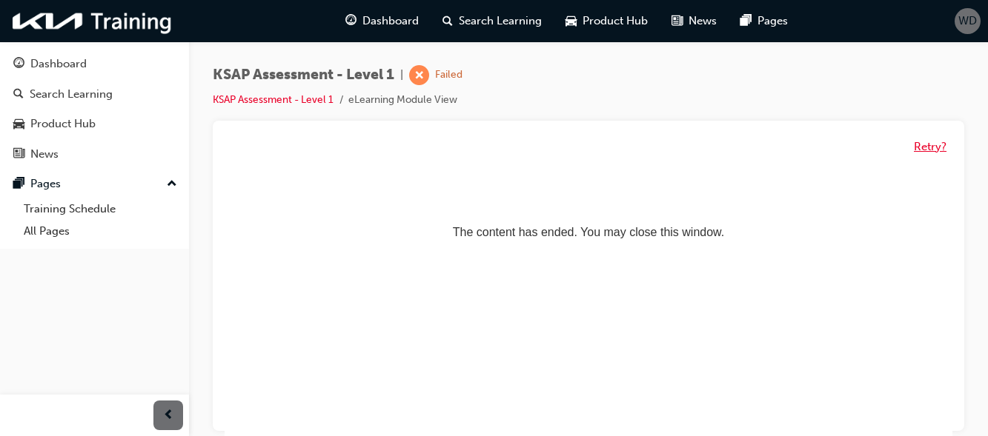
click at [935, 152] on button "Retry?" at bounding box center [930, 147] width 33 height 17
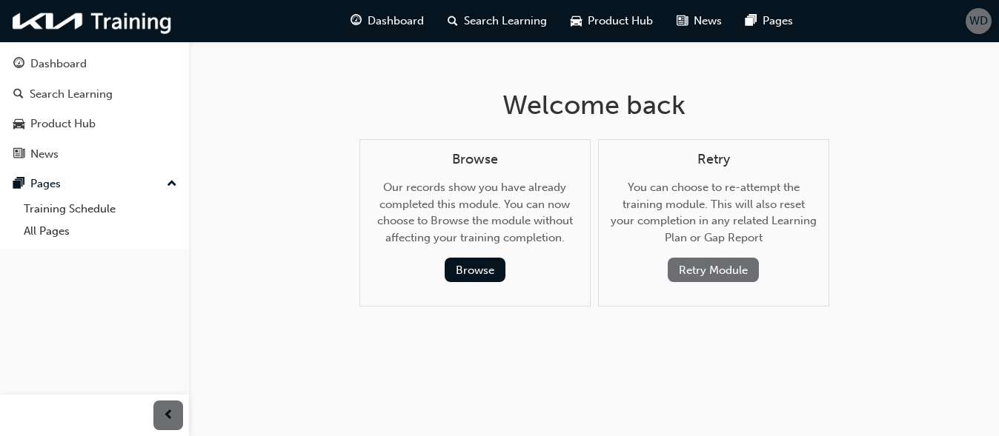
click at [708, 265] on button "Retry Module" at bounding box center [713, 270] width 91 height 24
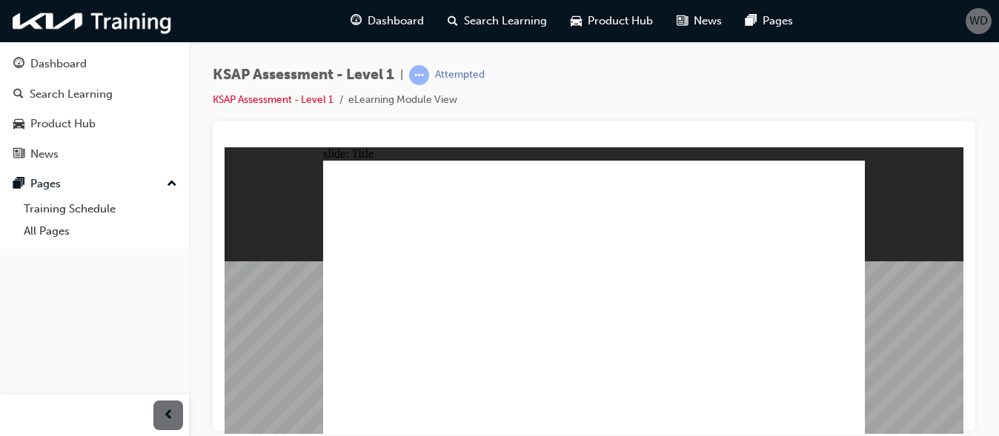
radio input "true"
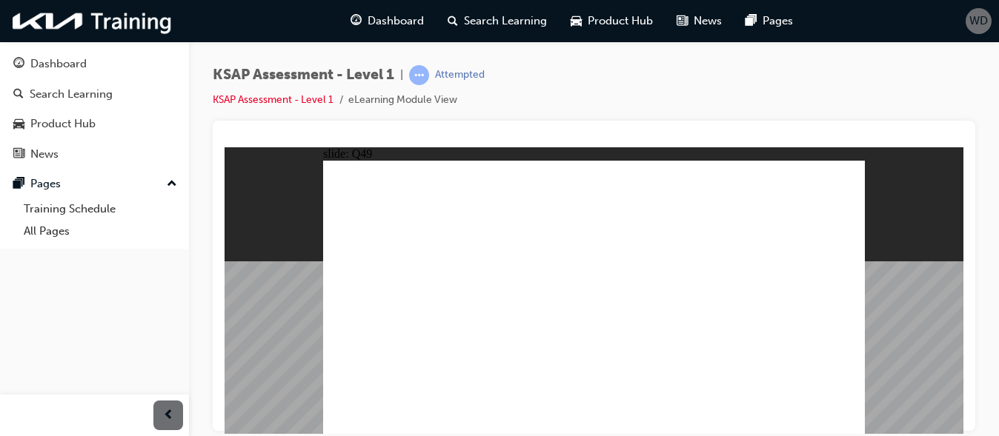
radio input "true"
